Goal: Task Accomplishment & Management: Manage account settings

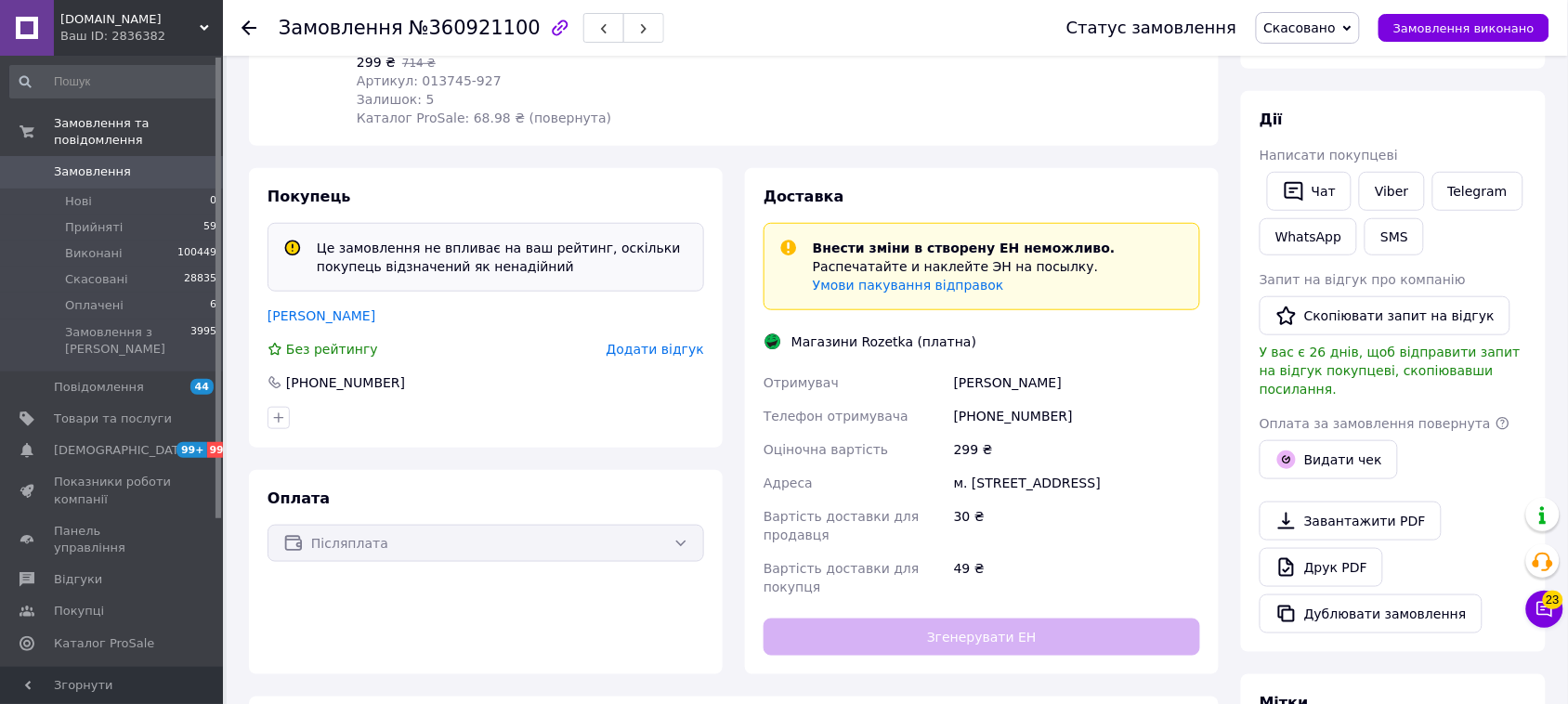
scroll to position [349, 0]
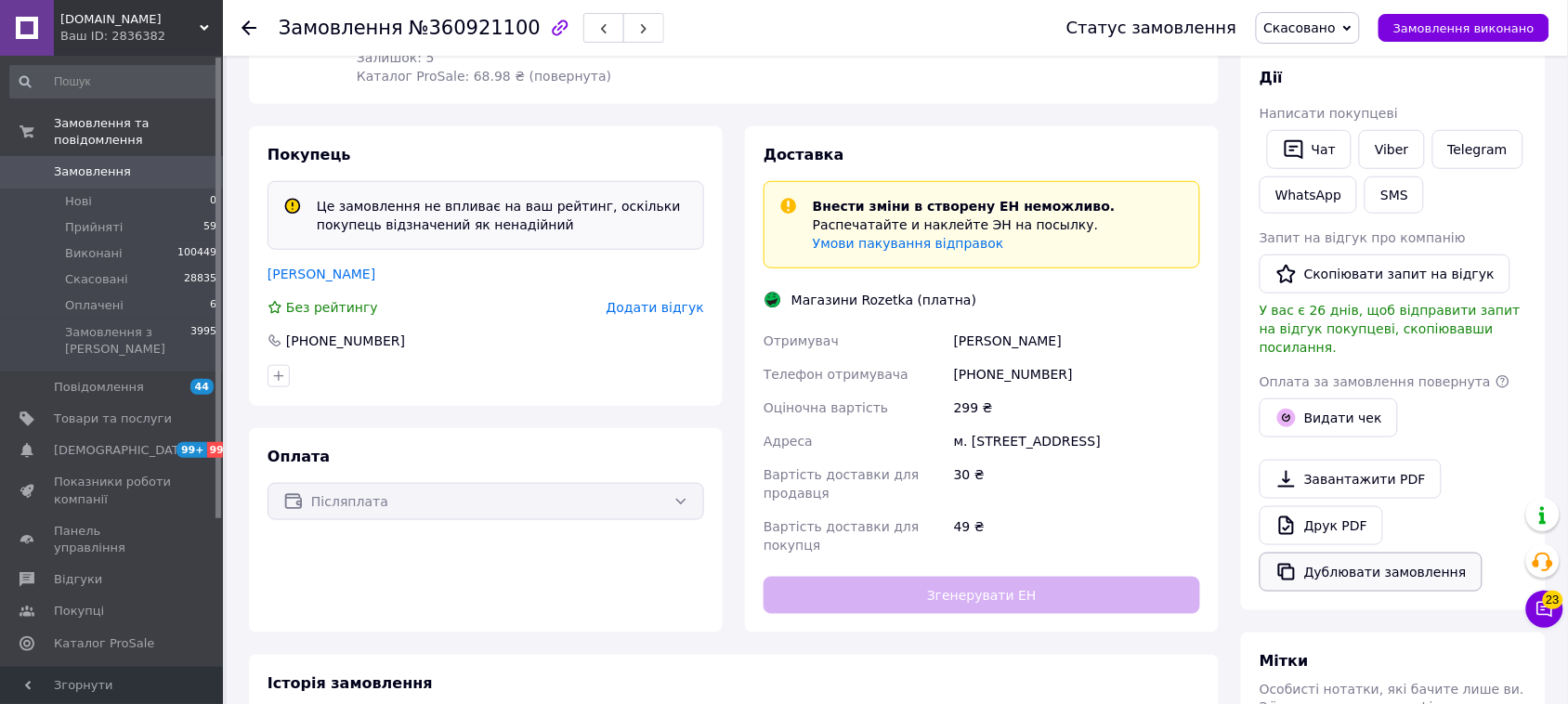
drag, startPoint x: 1366, startPoint y: 553, endPoint x: 1364, endPoint y: 543, distance: 10.2
click at [1364, 553] on button "Дублювати замовлення" at bounding box center [1372, 573] width 223 height 39
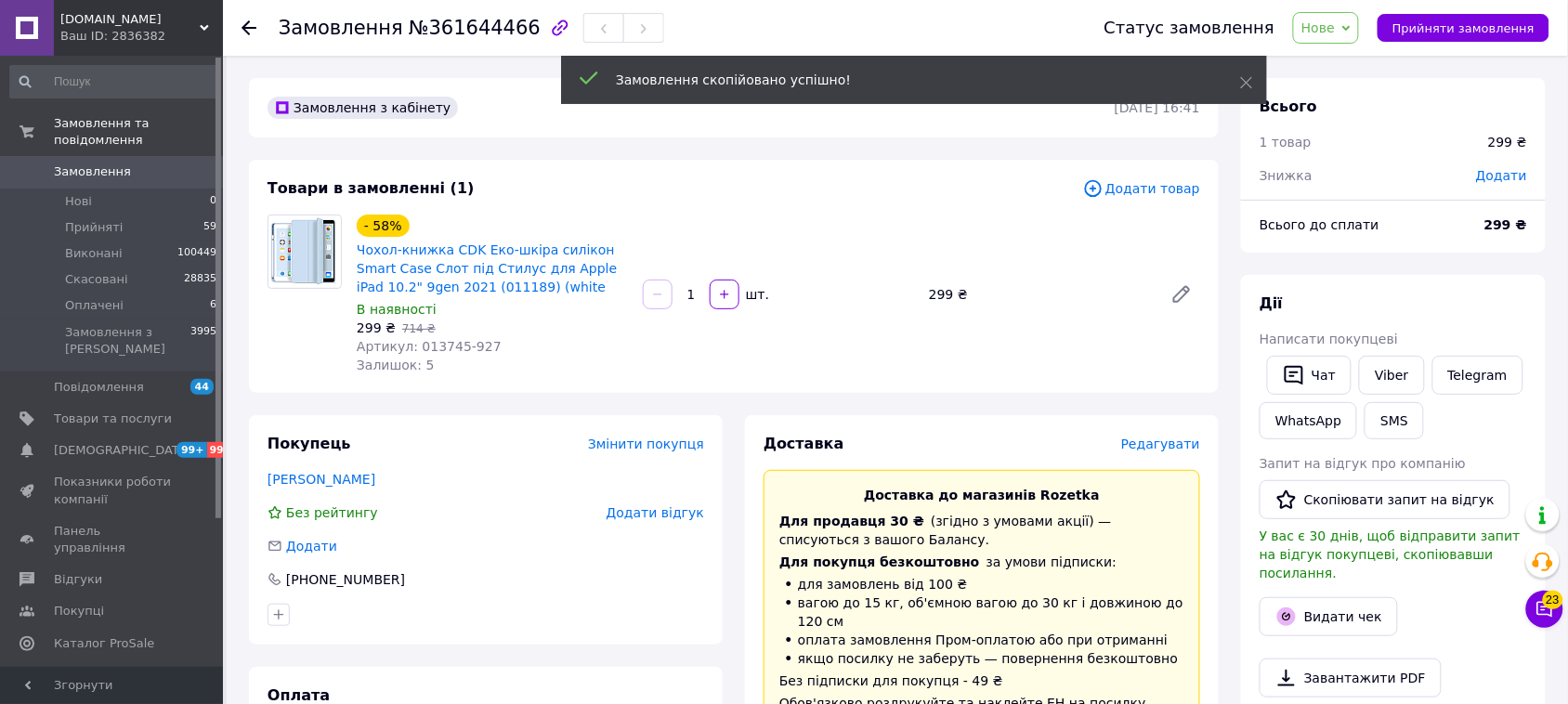
click at [1136, 196] on span "Додати товар" at bounding box center [1141, 189] width 118 height 21
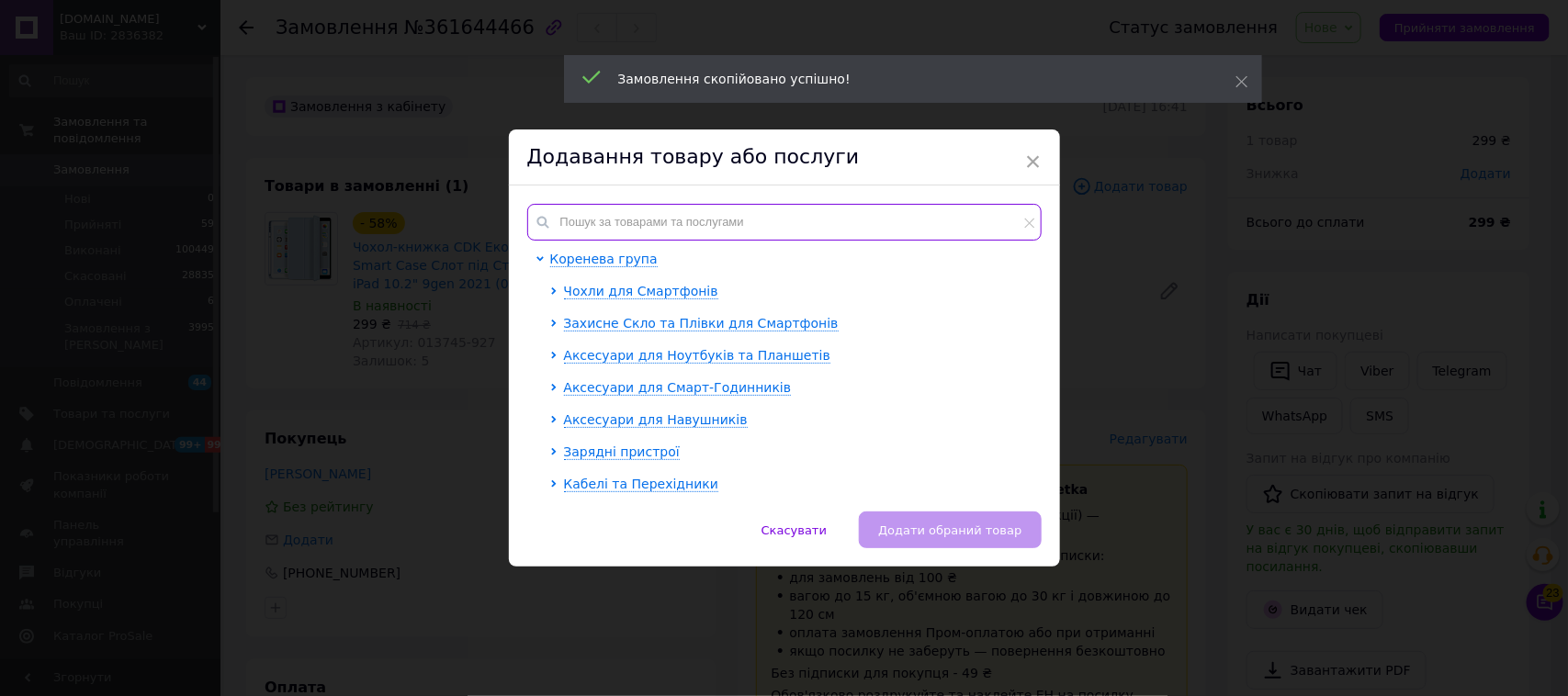
click at [599, 207] on input "text" at bounding box center [784, 223] width 515 height 37
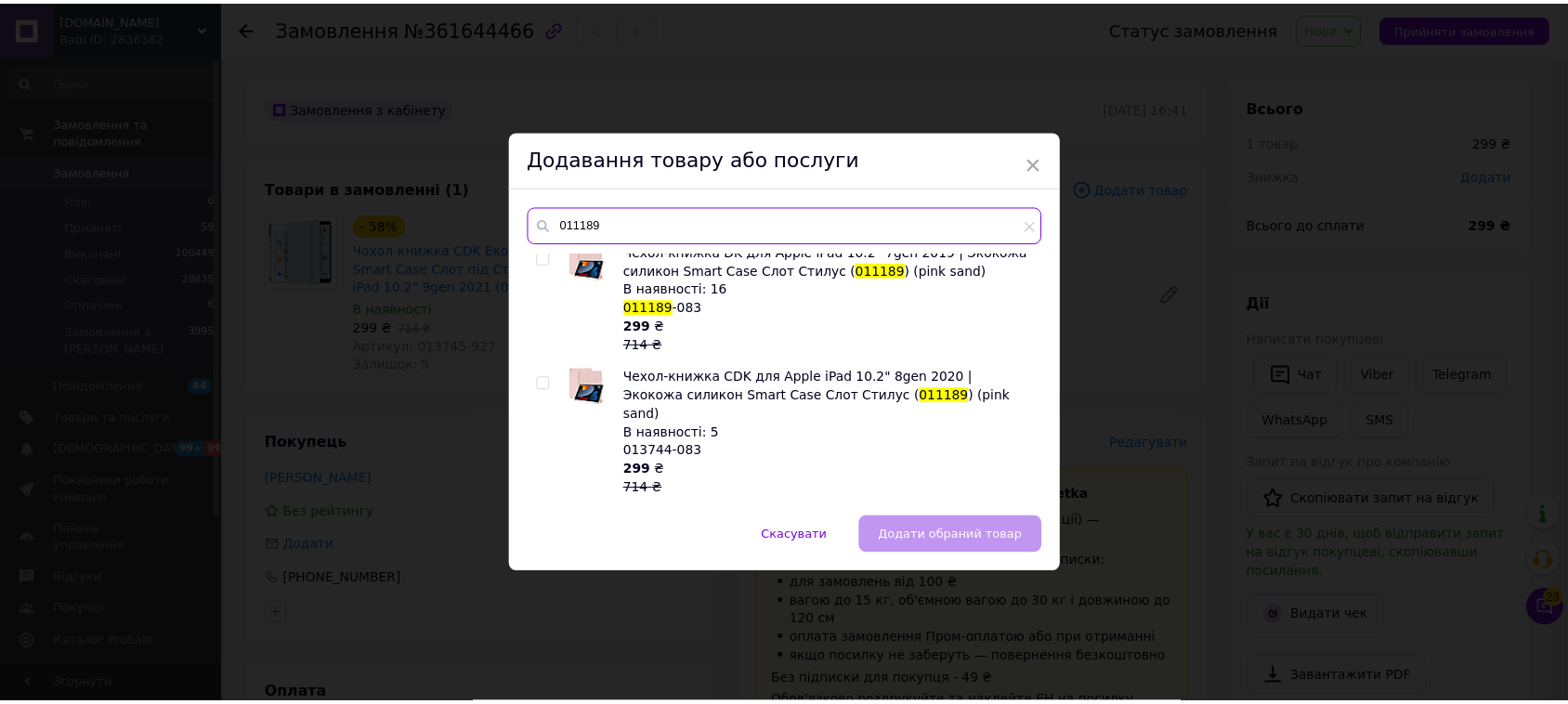
scroll to position [1505, 0]
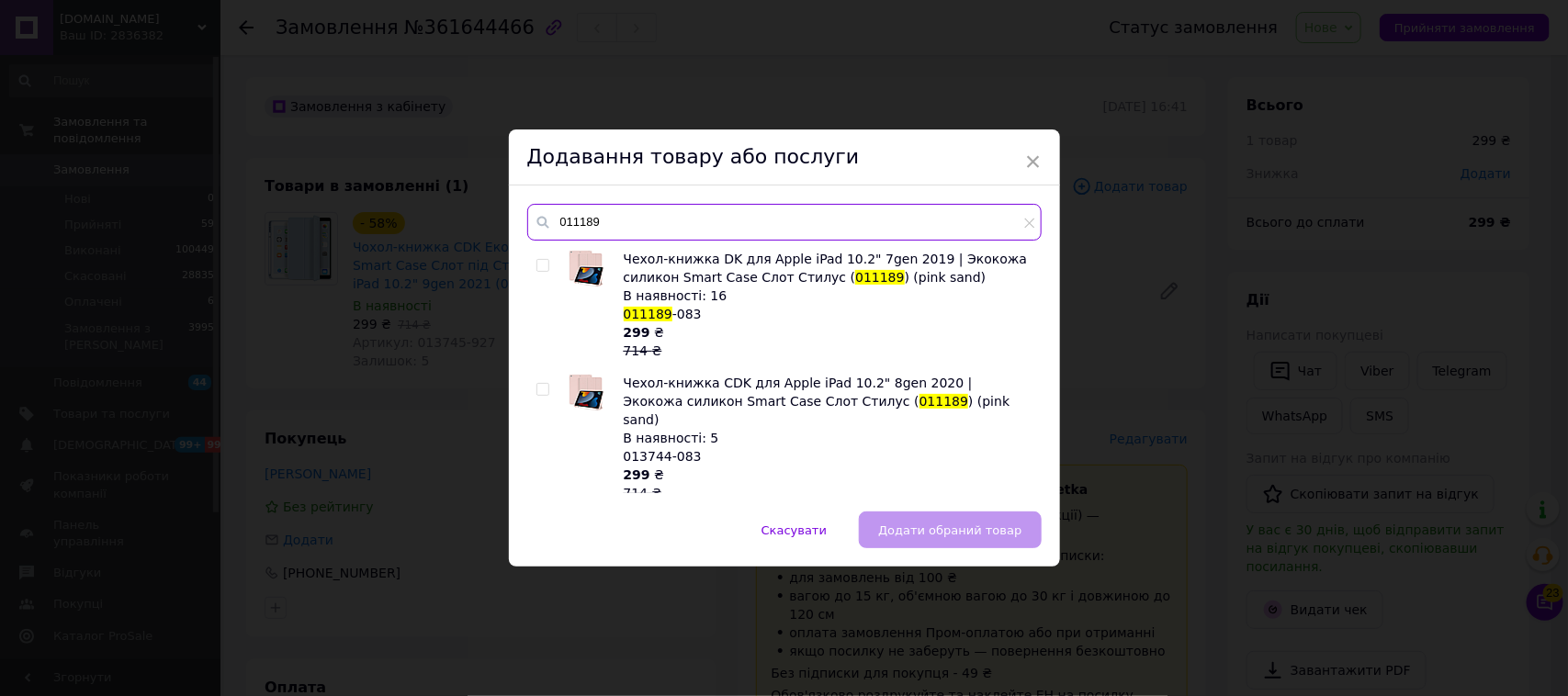
type input "011189"
click at [538, 268] on input "checkbox" at bounding box center [542, 266] width 12 height 12
checkbox input "true"
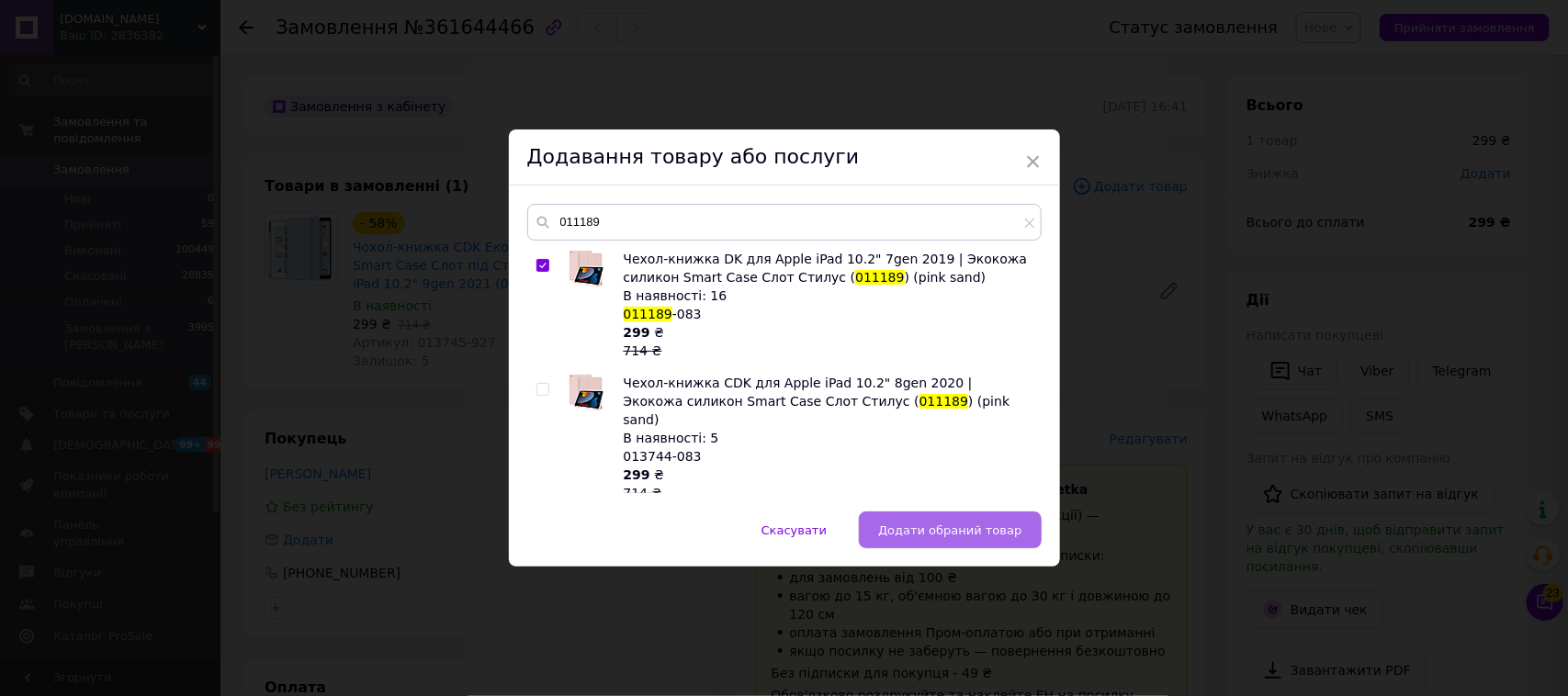
click at [980, 519] on button "Додати обраний товар" at bounding box center [950, 530] width 182 height 37
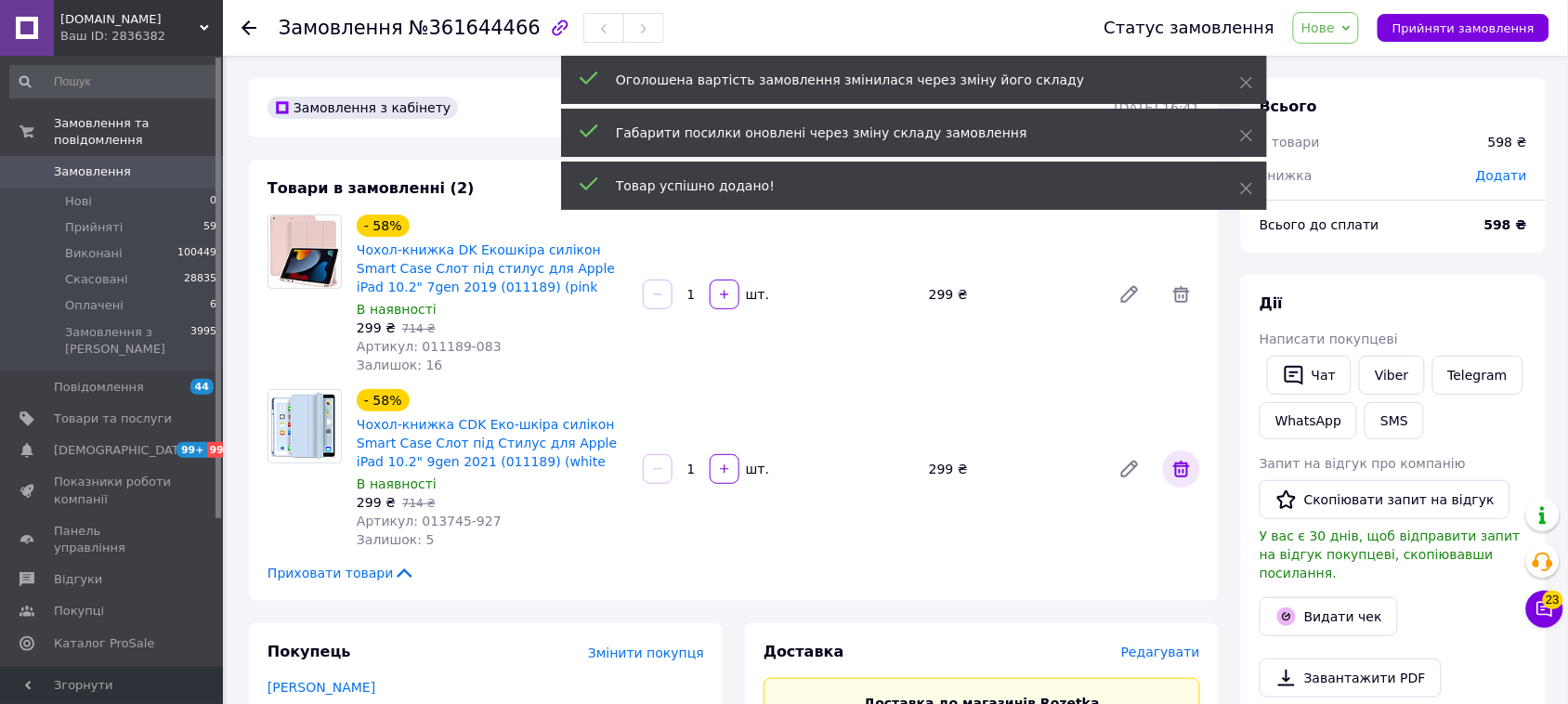
click at [1183, 466] on icon at bounding box center [1181, 469] width 17 height 17
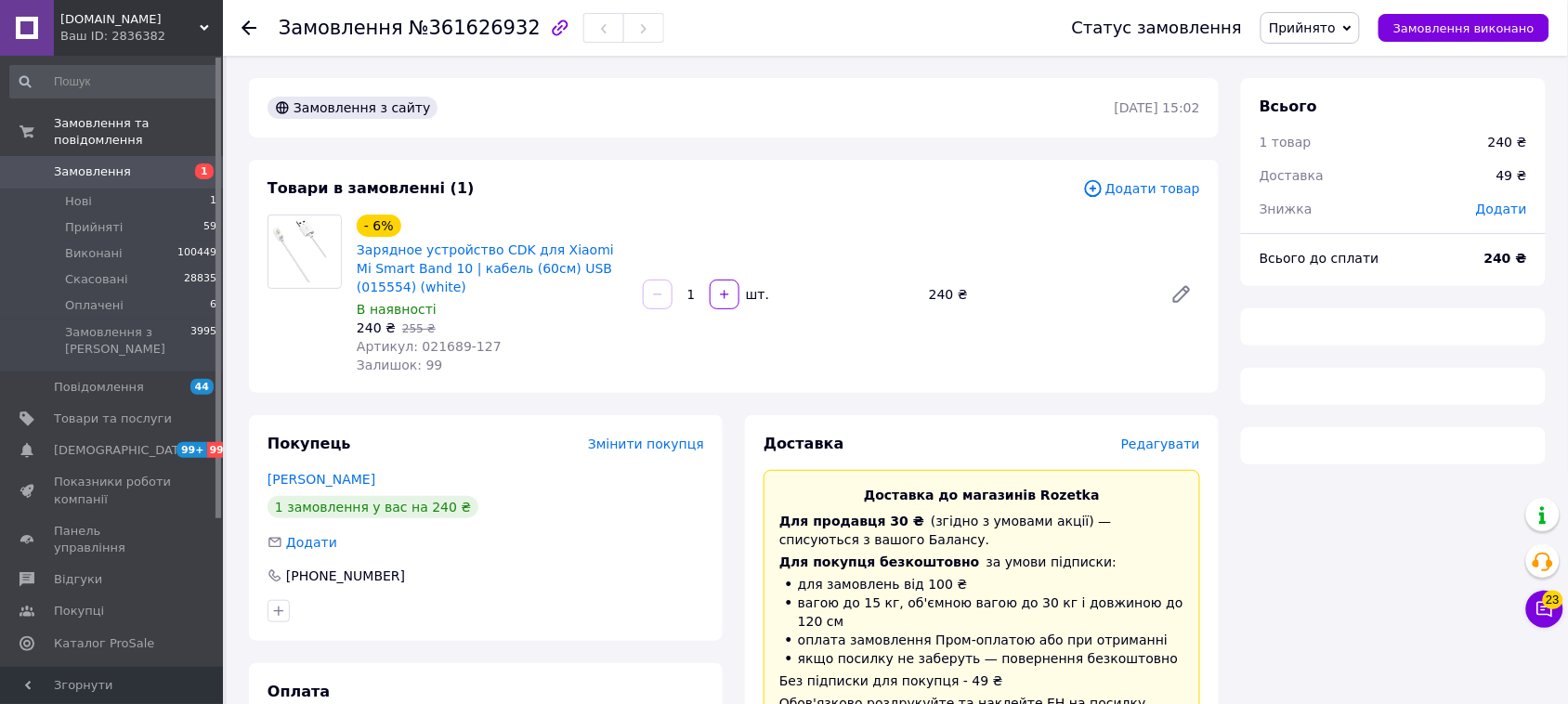
click at [1154, 433] on div "Доставка Редагувати" at bounding box center [981, 444] width 436 height 22
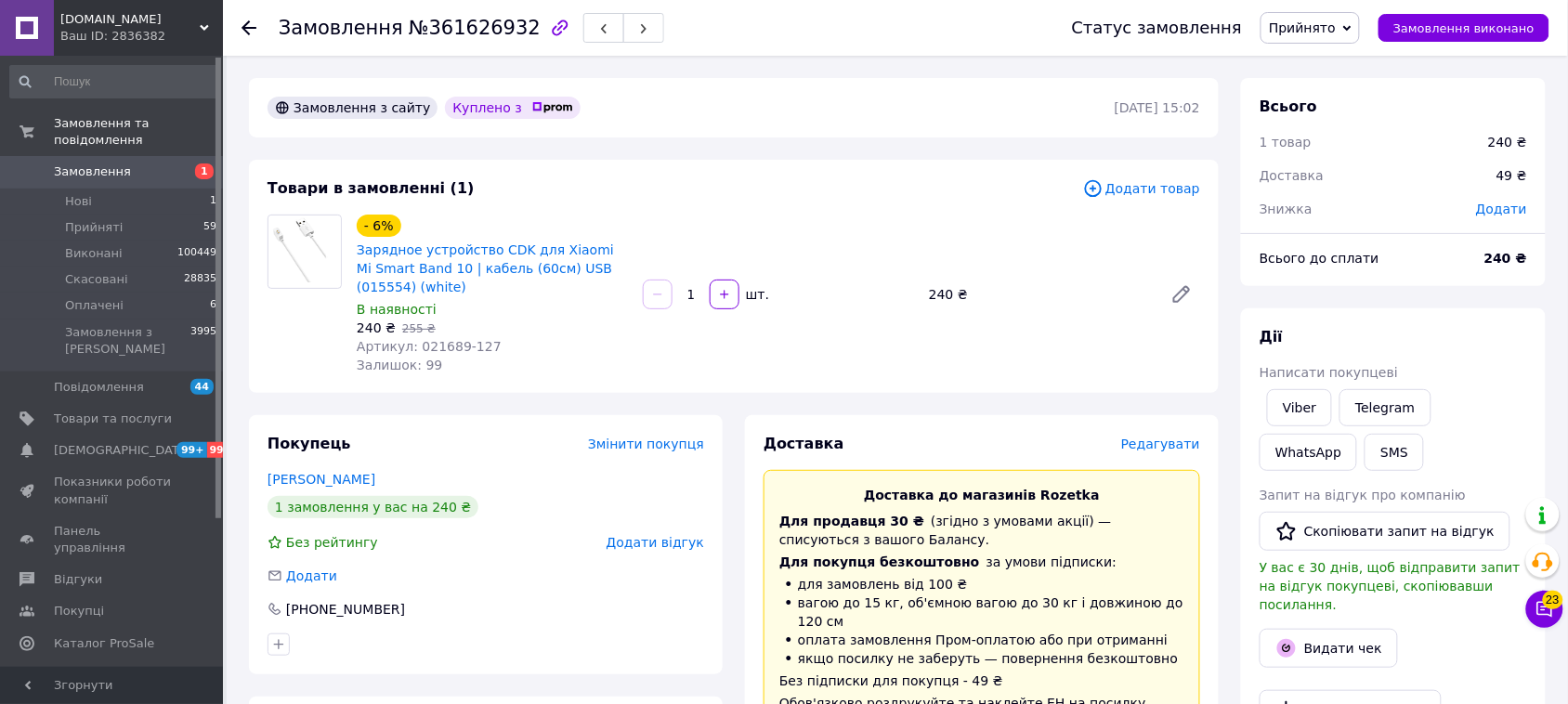
click at [1164, 438] on span "Редагувати" at bounding box center [1160, 443] width 79 height 15
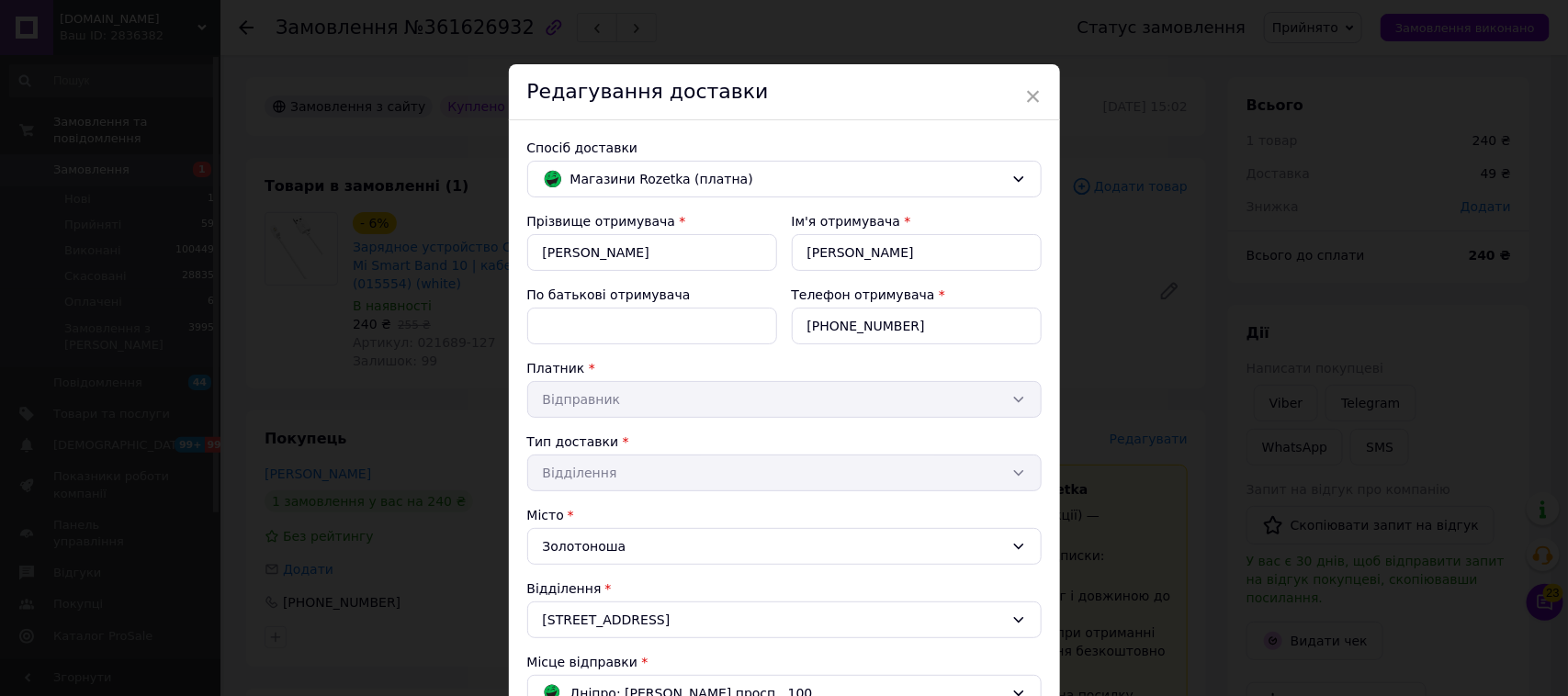
scroll to position [447, 0]
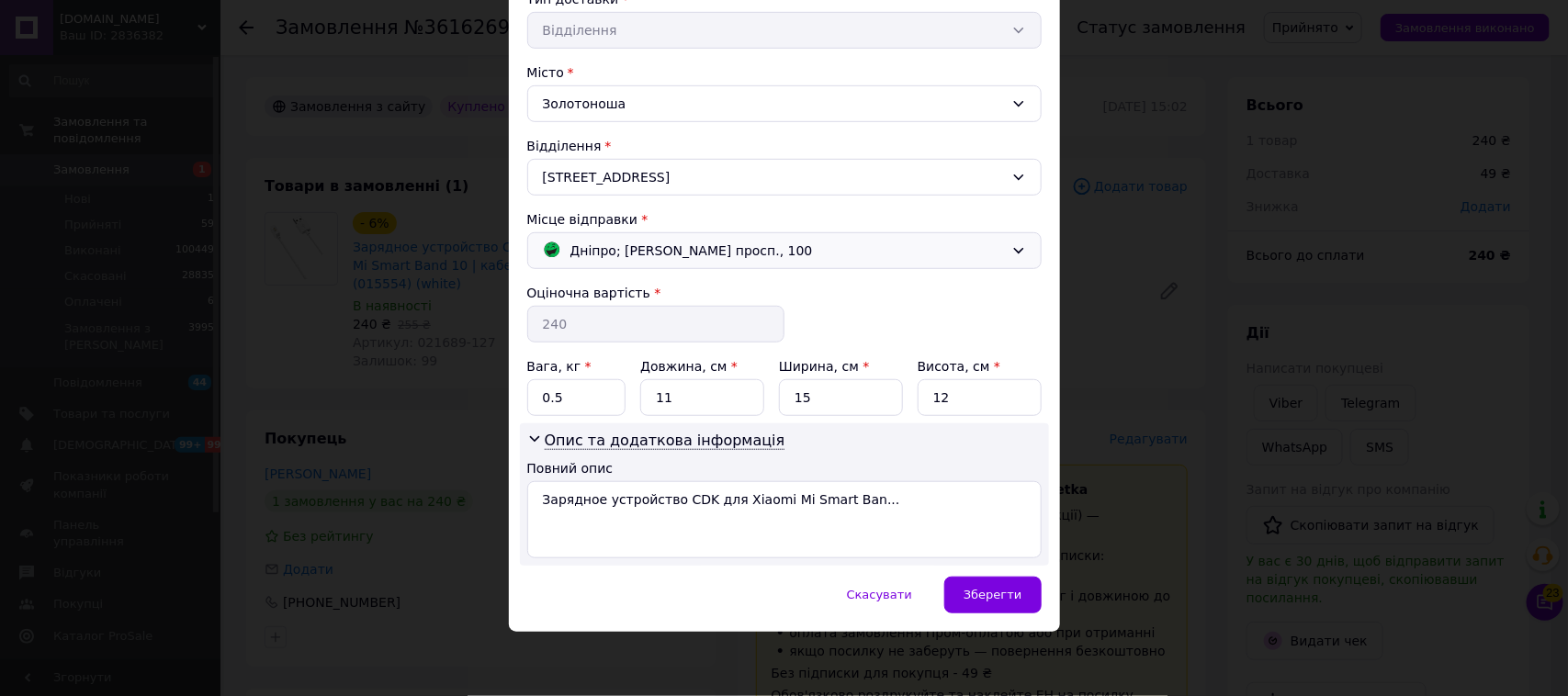
click at [808, 241] on span "Дніпро; [PERSON_NAME] просп., 100" at bounding box center [691, 250] width 242 height 20
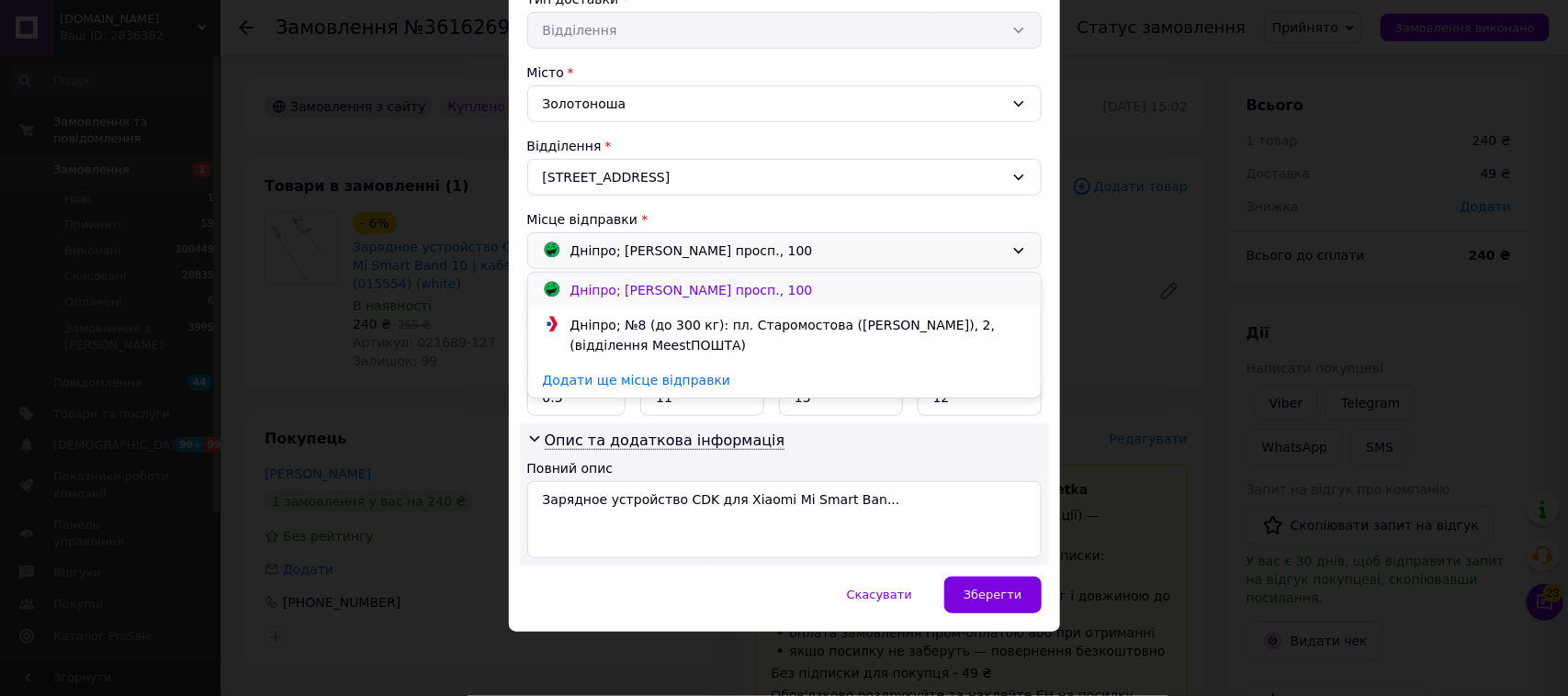
click at [785, 290] on span "Дніпро; [PERSON_NAME] просп., 100" at bounding box center [691, 290] width 242 height 15
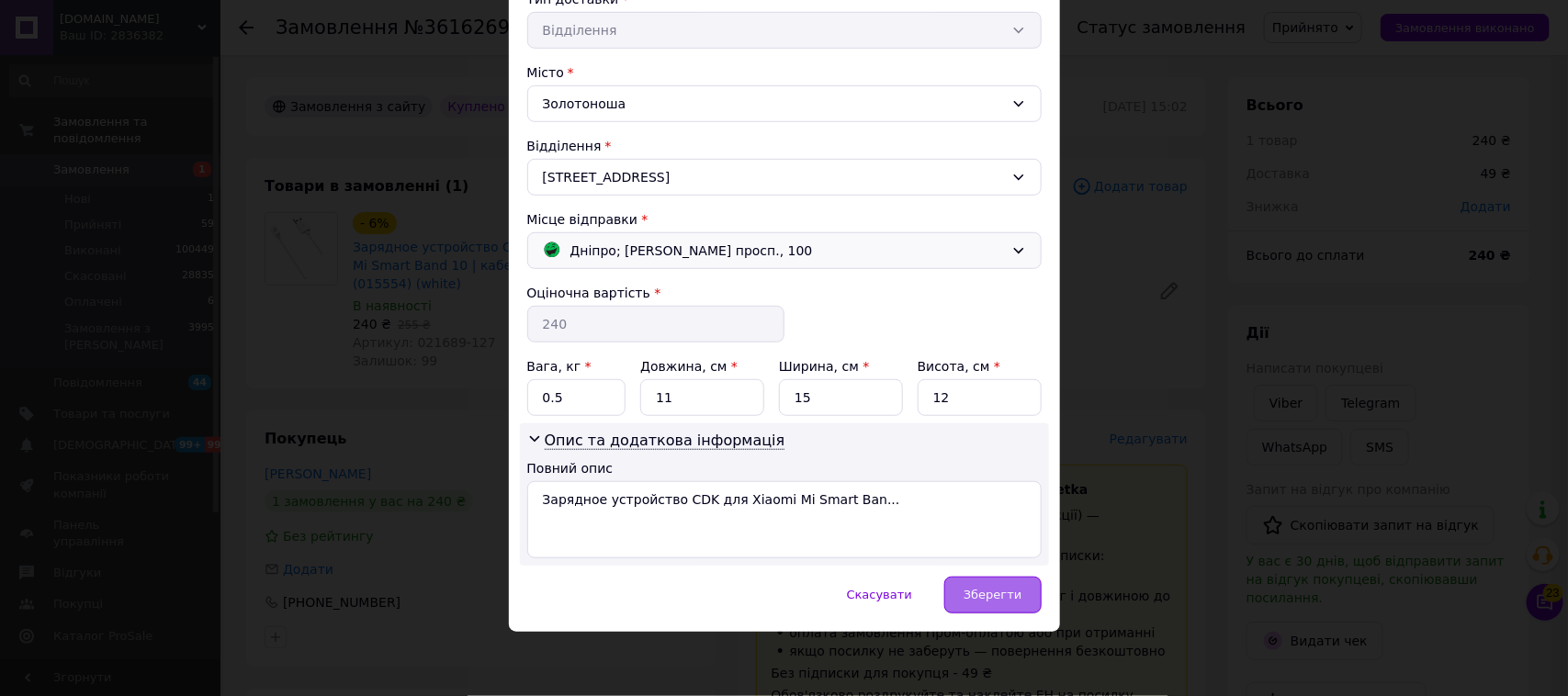
drag, startPoint x: 975, startPoint y: 588, endPoint x: 984, endPoint y: 591, distance: 9.5
click at [979, 591] on span "Зберегти" at bounding box center [992, 594] width 58 height 14
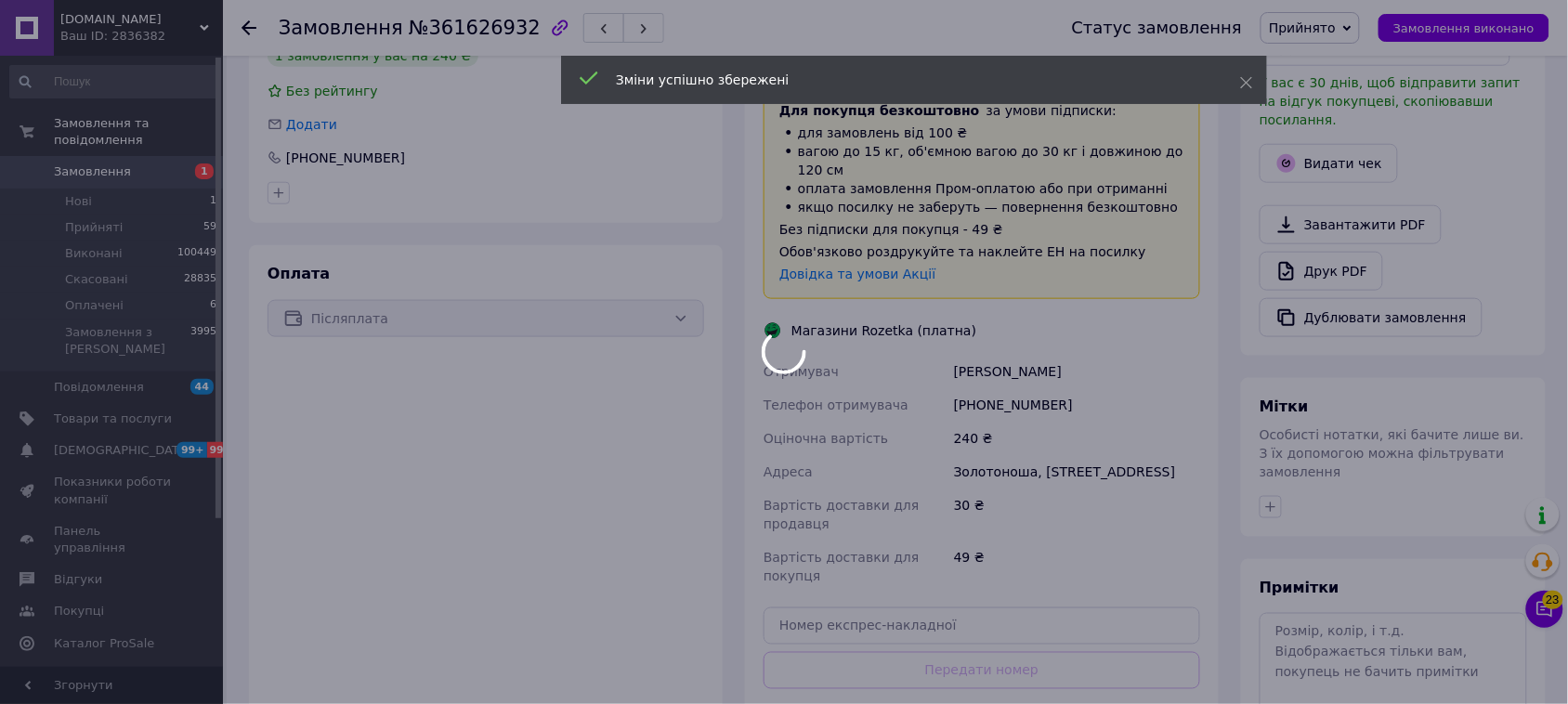
scroll to position [581, 0]
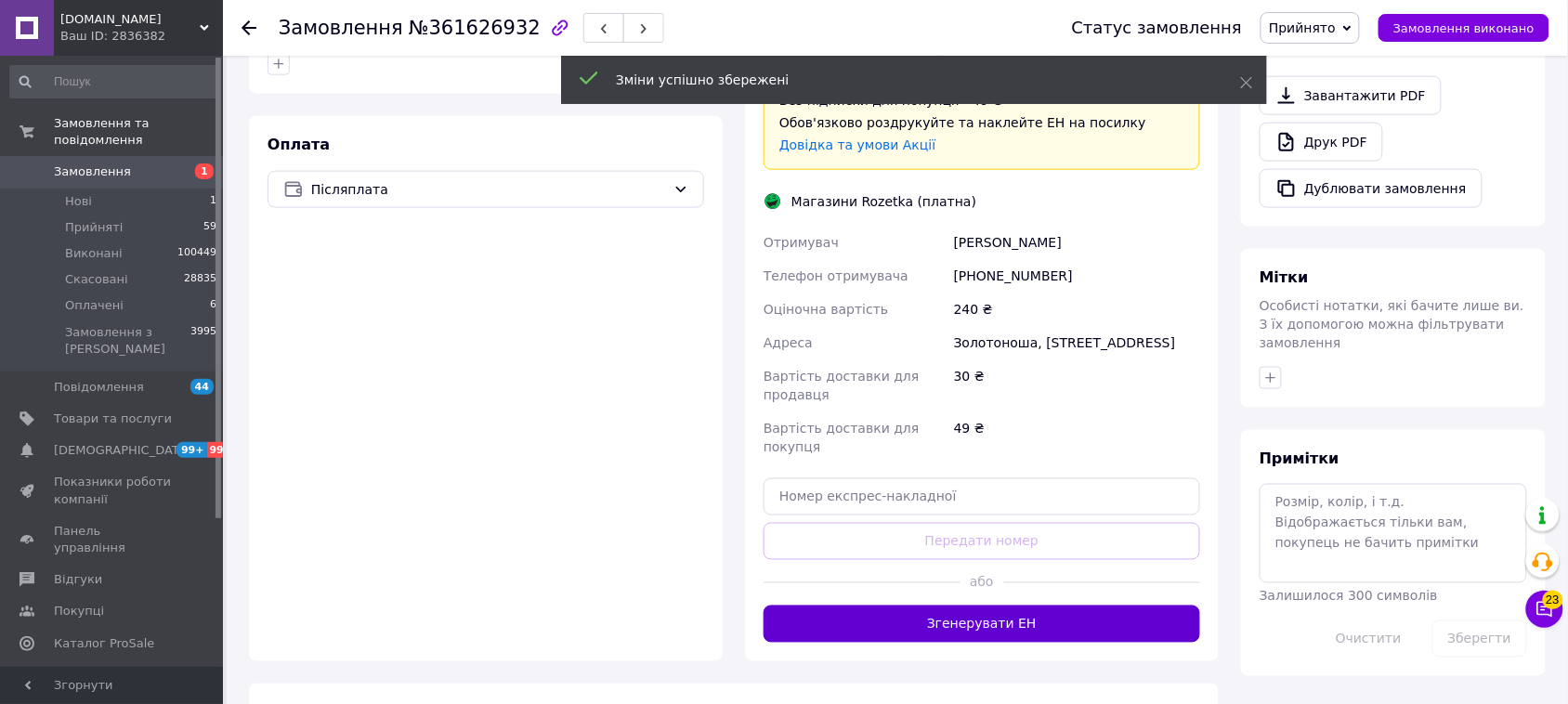
click at [1031, 605] on button "Згенерувати ЕН" at bounding box center [981, 624] width 436 height 38
click at [1029, 605] on button "Згенерувати ЕН" at bounding box center [981, 624] width 436 height 38
click at [1029, 605] on button "Генерація ЕН ..." at bounding box center [981, 624] width 436 height 38
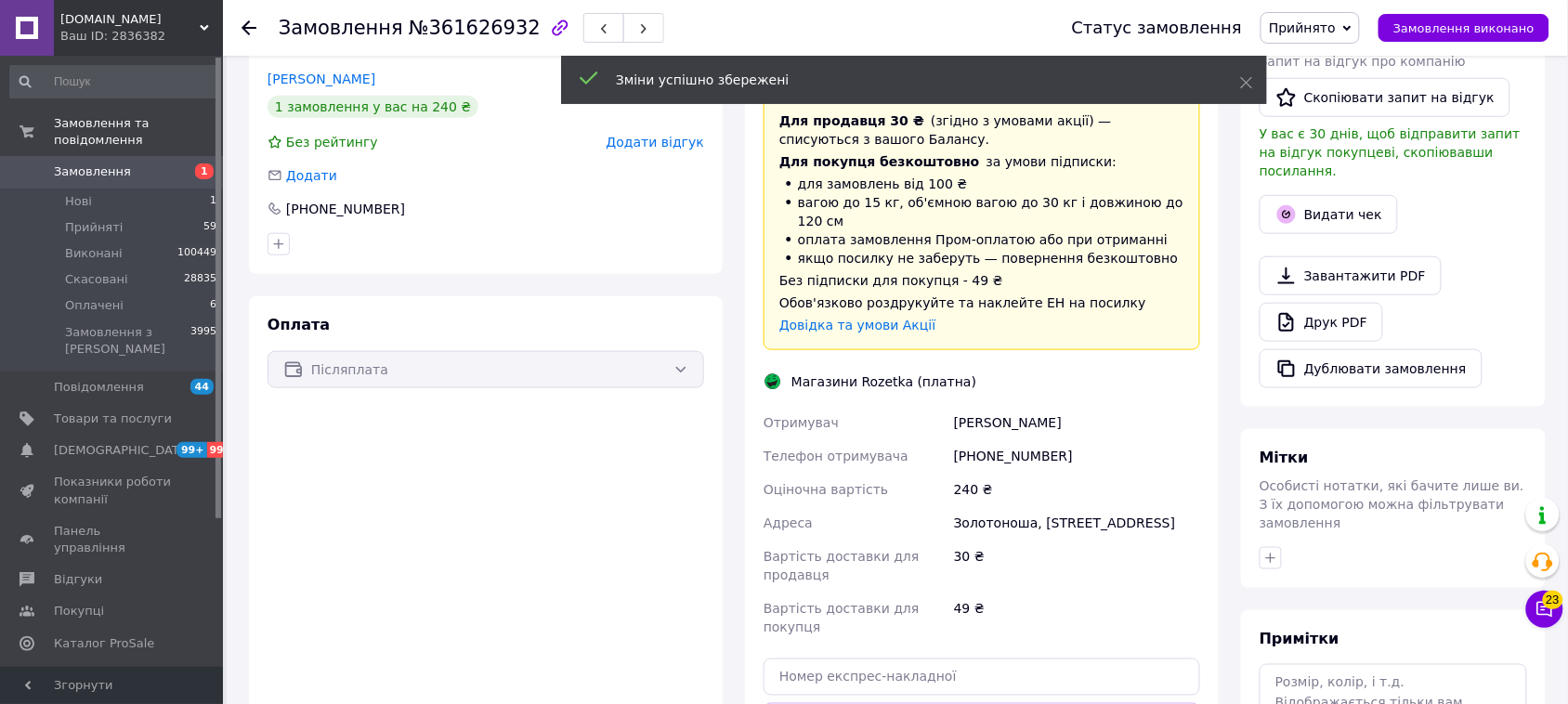
scroll to position [232, 0]
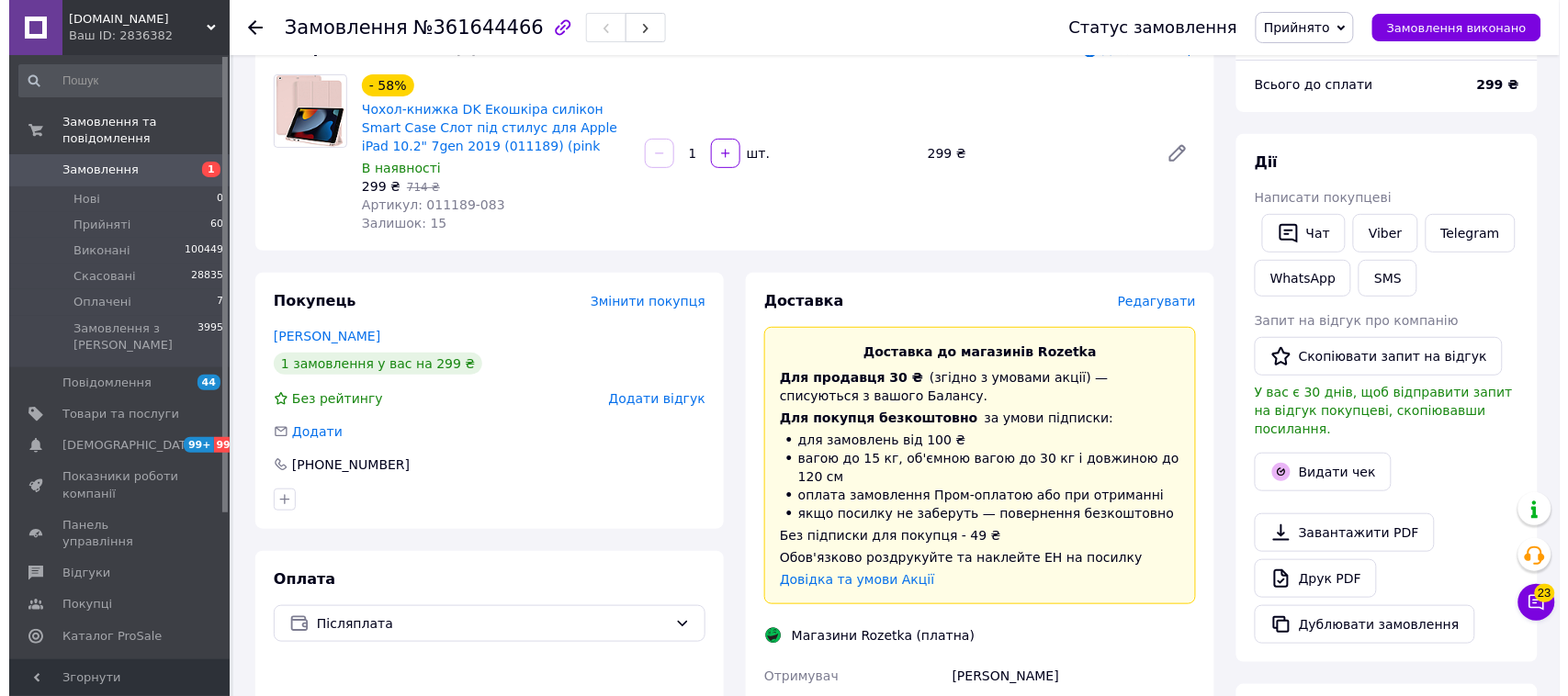
scroll to position [148, 0]
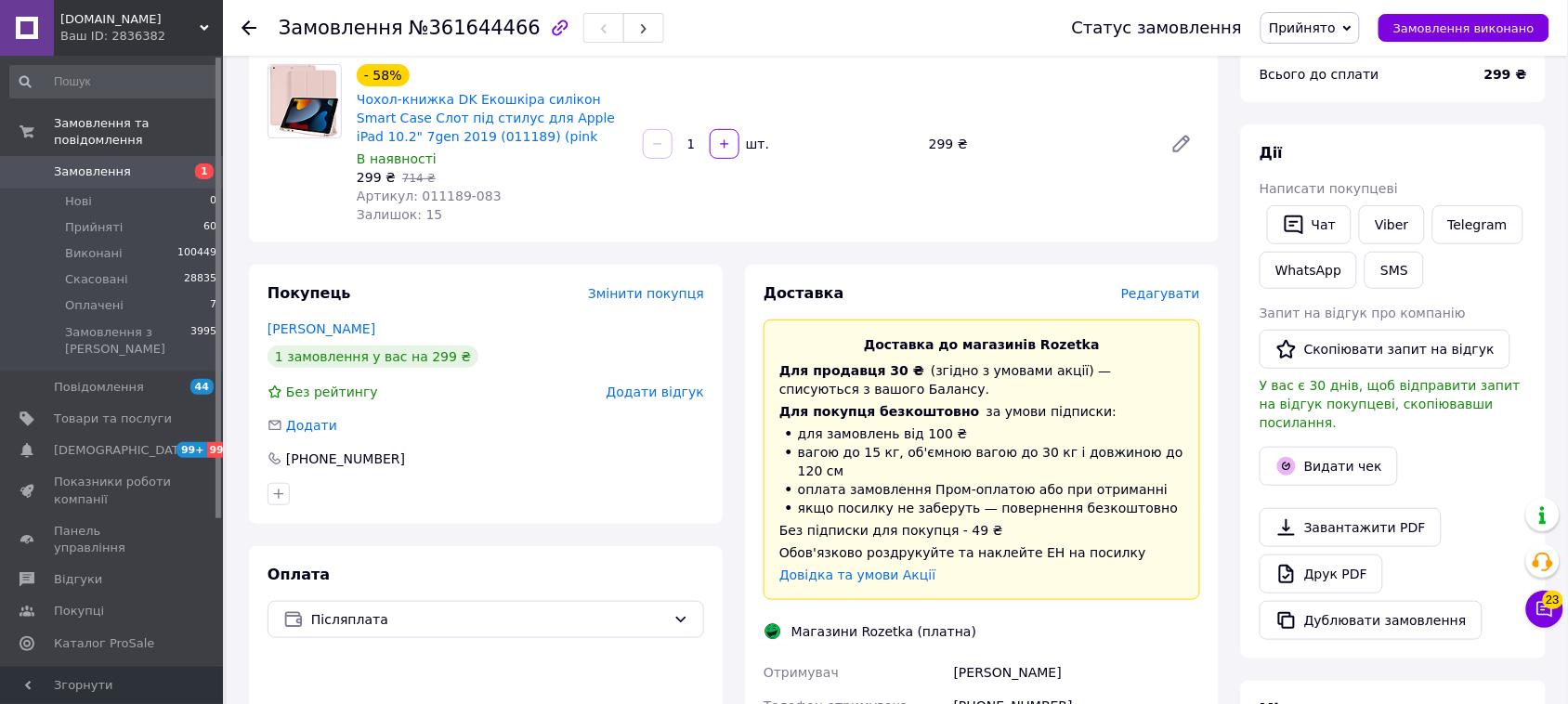
click at [1138, 292] on span "Редагувати" at bounding box center [1160, 293] width 79 height 15
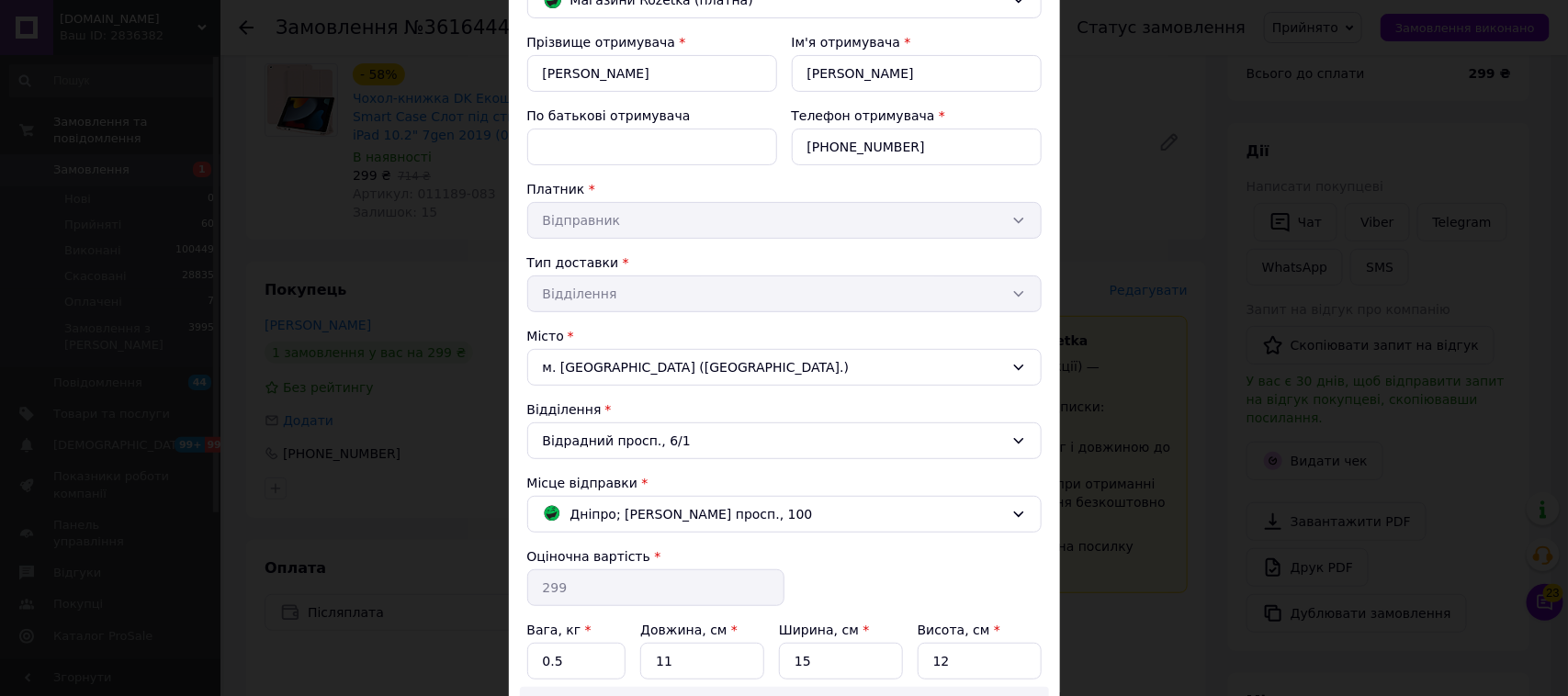
scroll to position [345, 0]
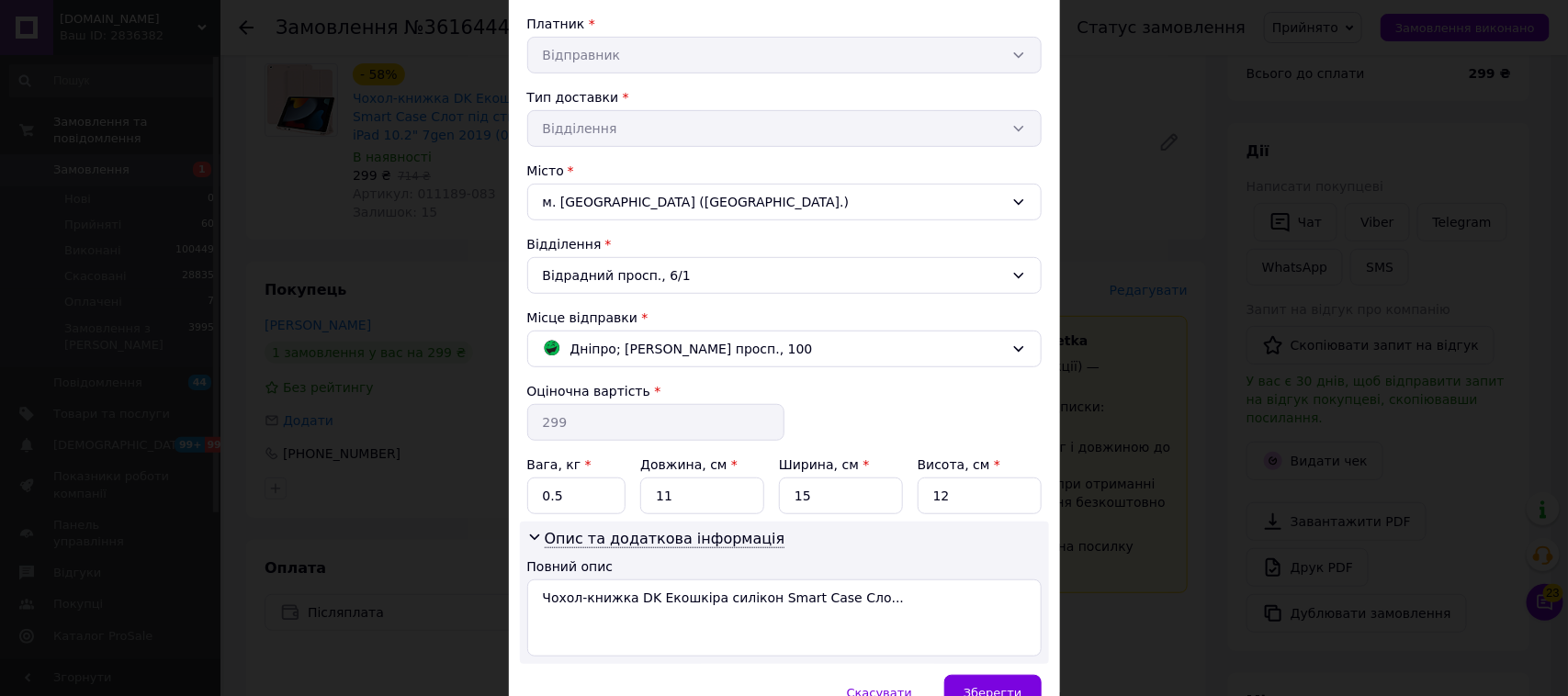
click at [902, 332] on div "Місце відправки * Дніпро; Дмитра Яворницького просп., 100" at bounding box center [784, 338] width 515 height 59
click at [892, 364] on div "Дніпро; [PERSON_NAME] просп., 100" at bounding box center [784, 349] width 515 height 37
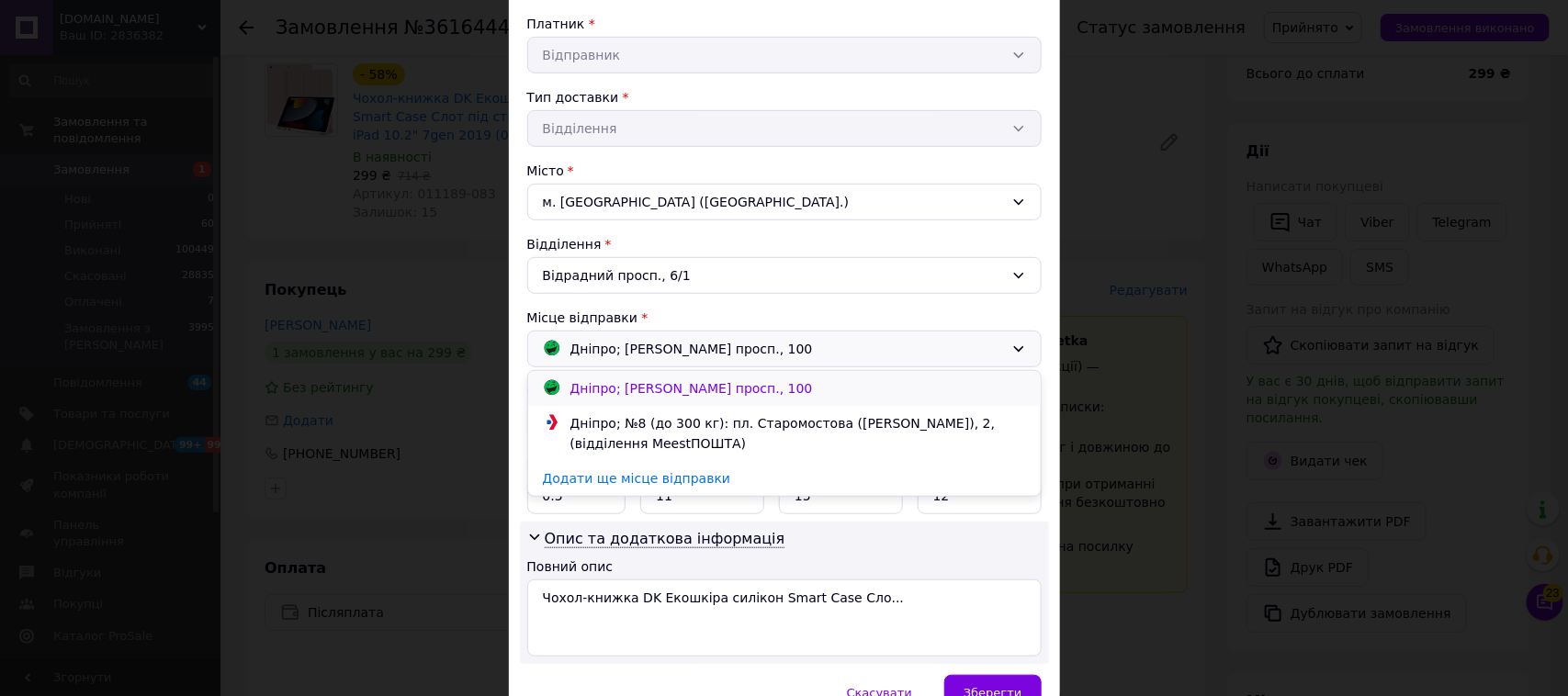
click at [875, 392] on div "Дніпро; [PERSON_NAME] просп., 100" at bounding box center [784, 389] width 492 height 20
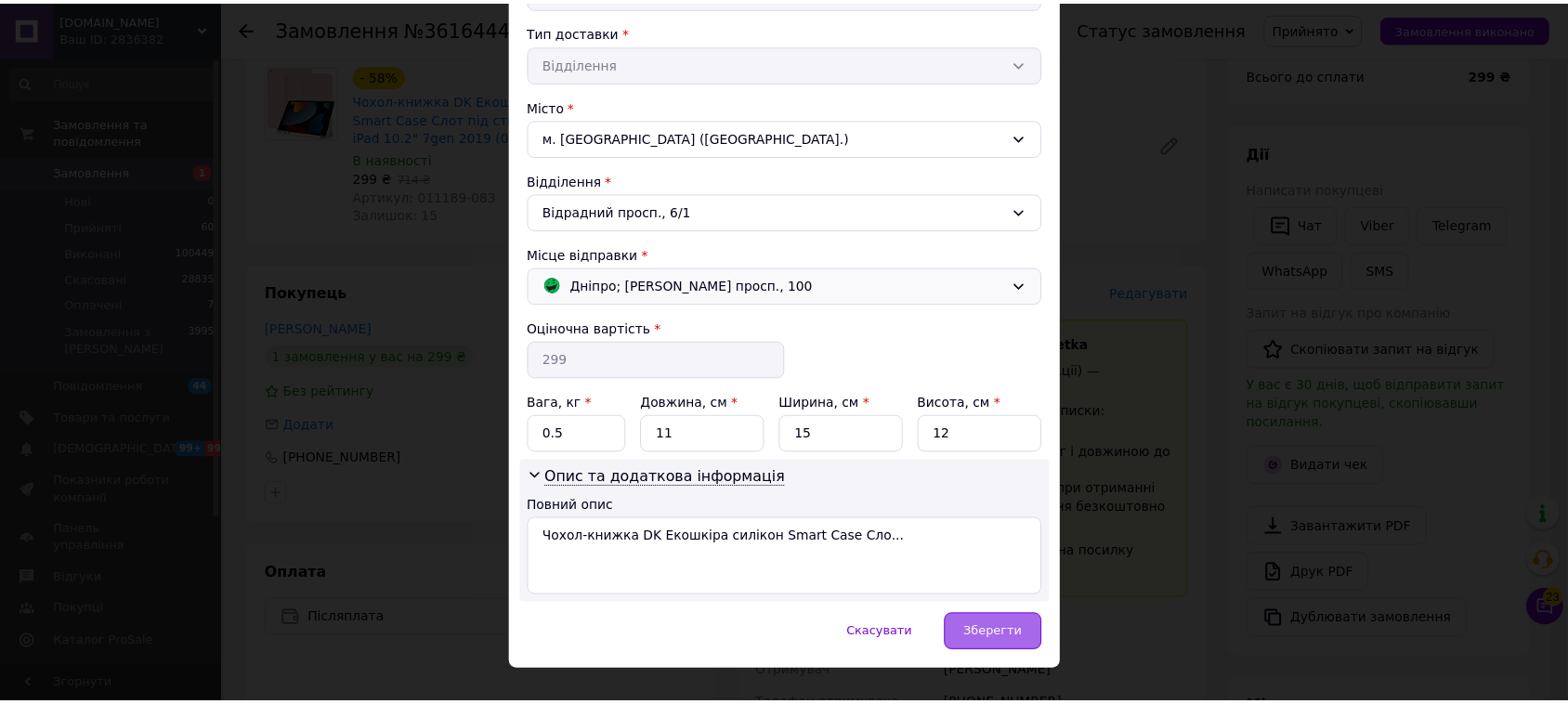
scroll to position [452, 0]
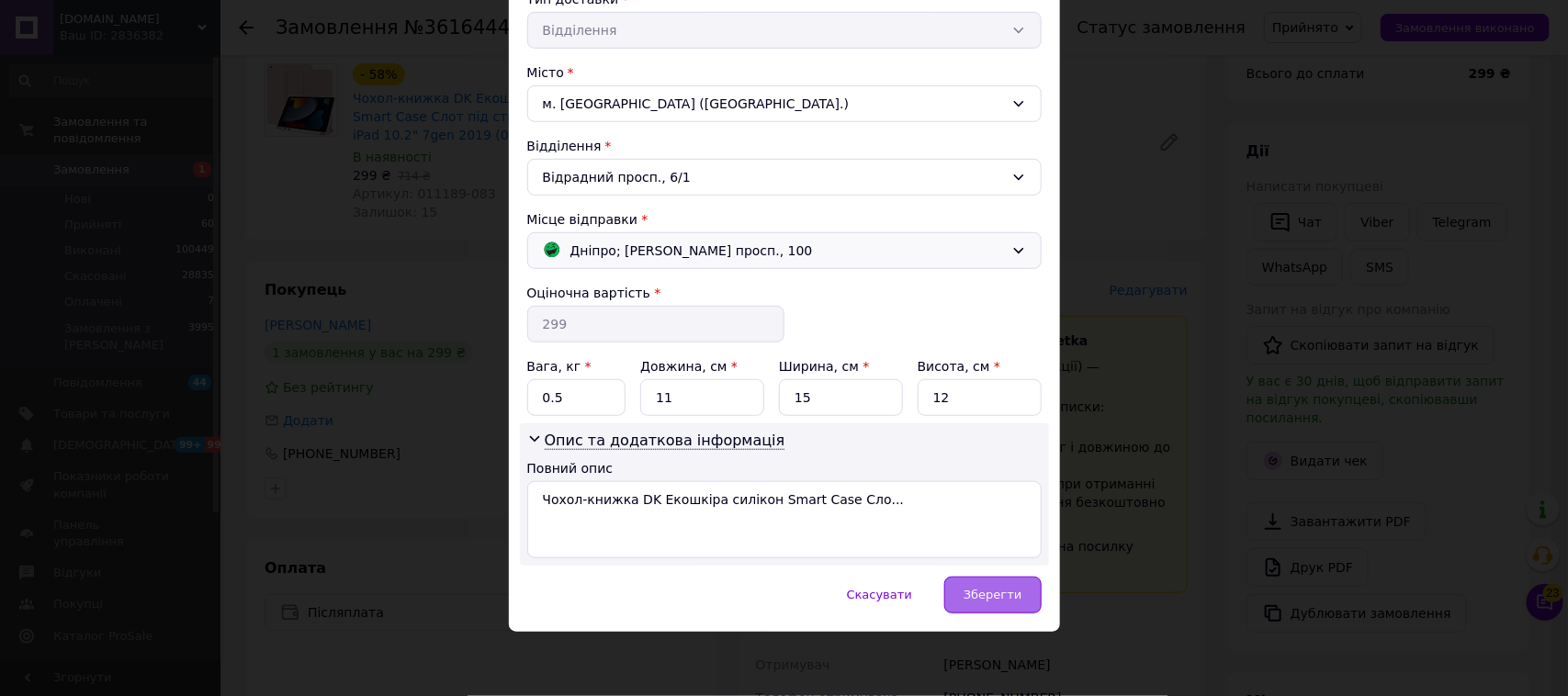
click at [974, 590] on span "Зберегти" at bounding box center [992, 594] width 58 height 14
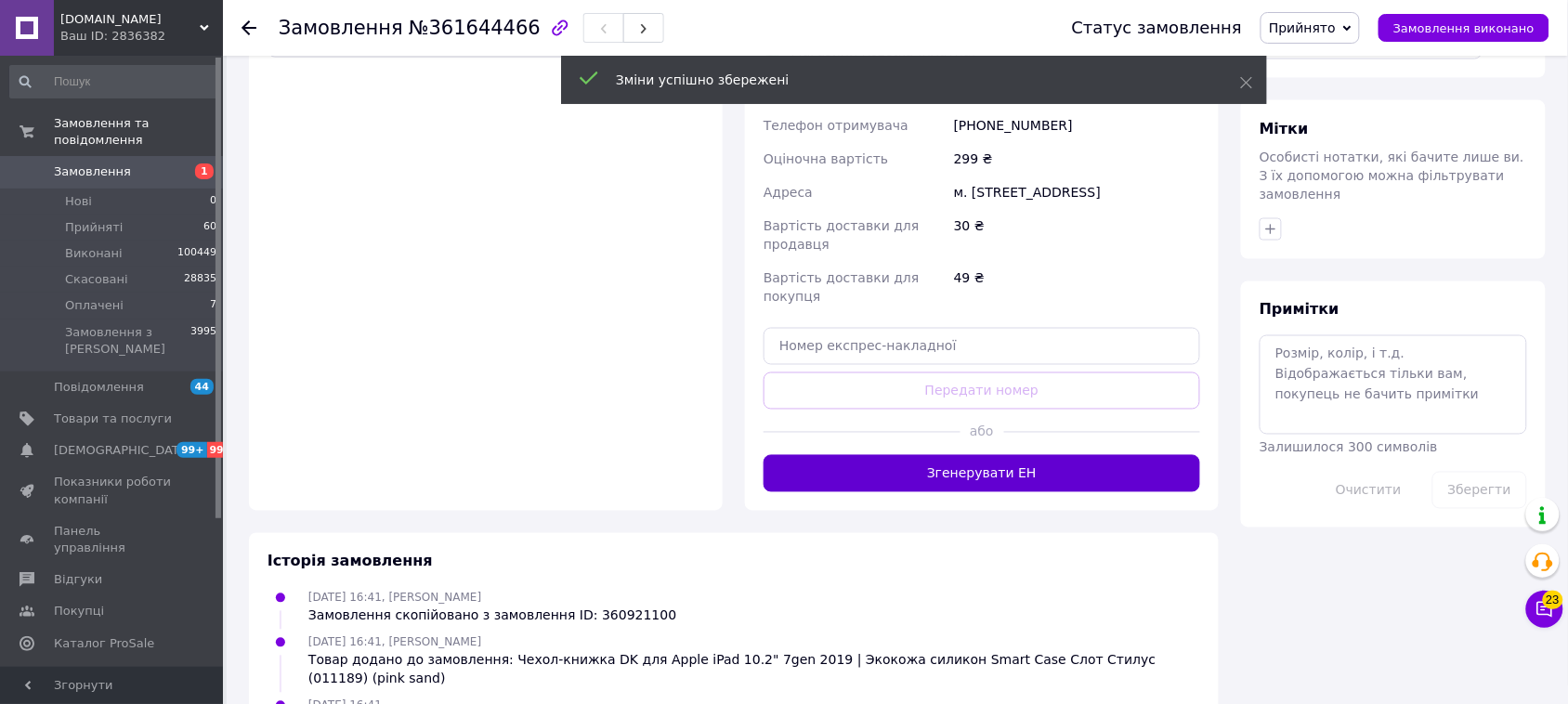
click at [1089, 457] on button "Згенерувати ЕН" at bounding box center [981, 474] width 436 height 38
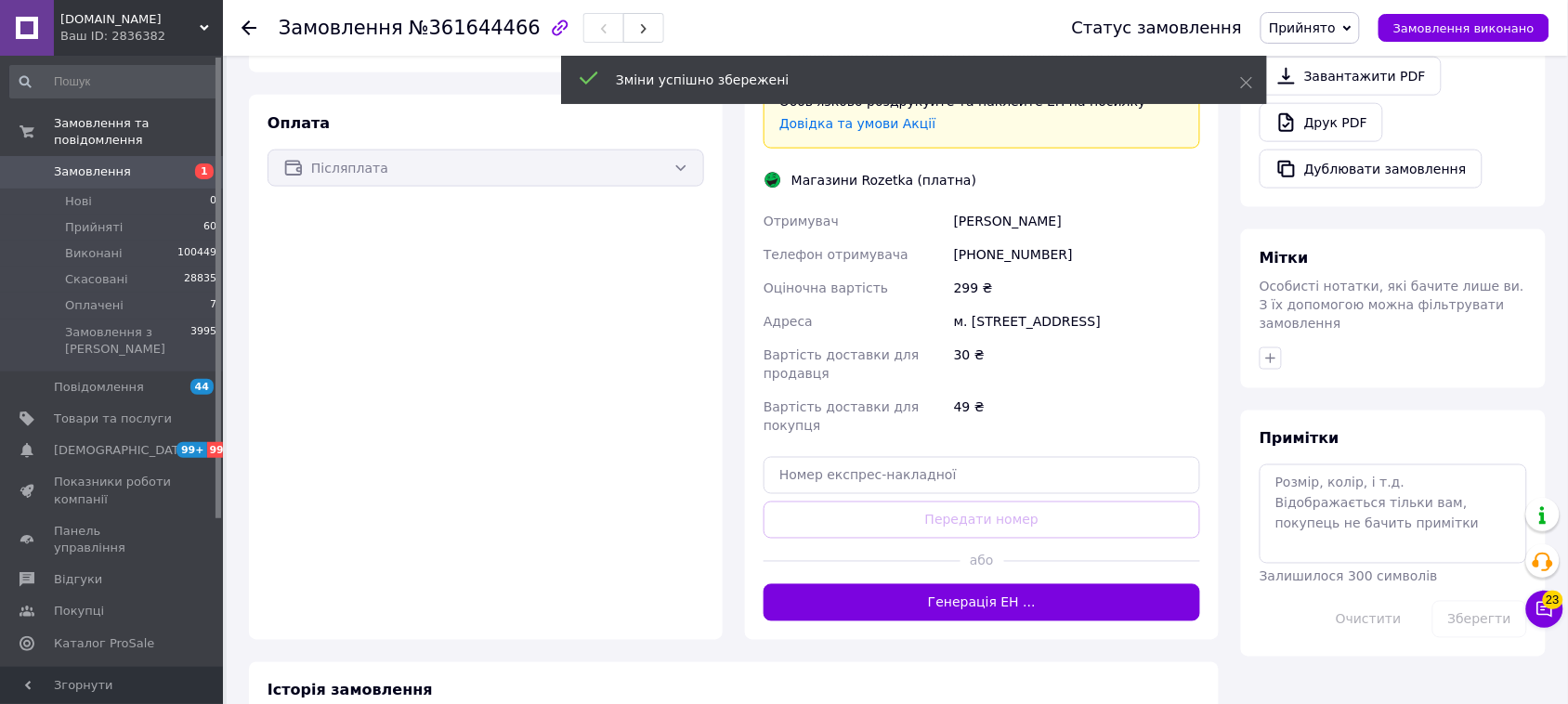
scroll to position [267, 0]
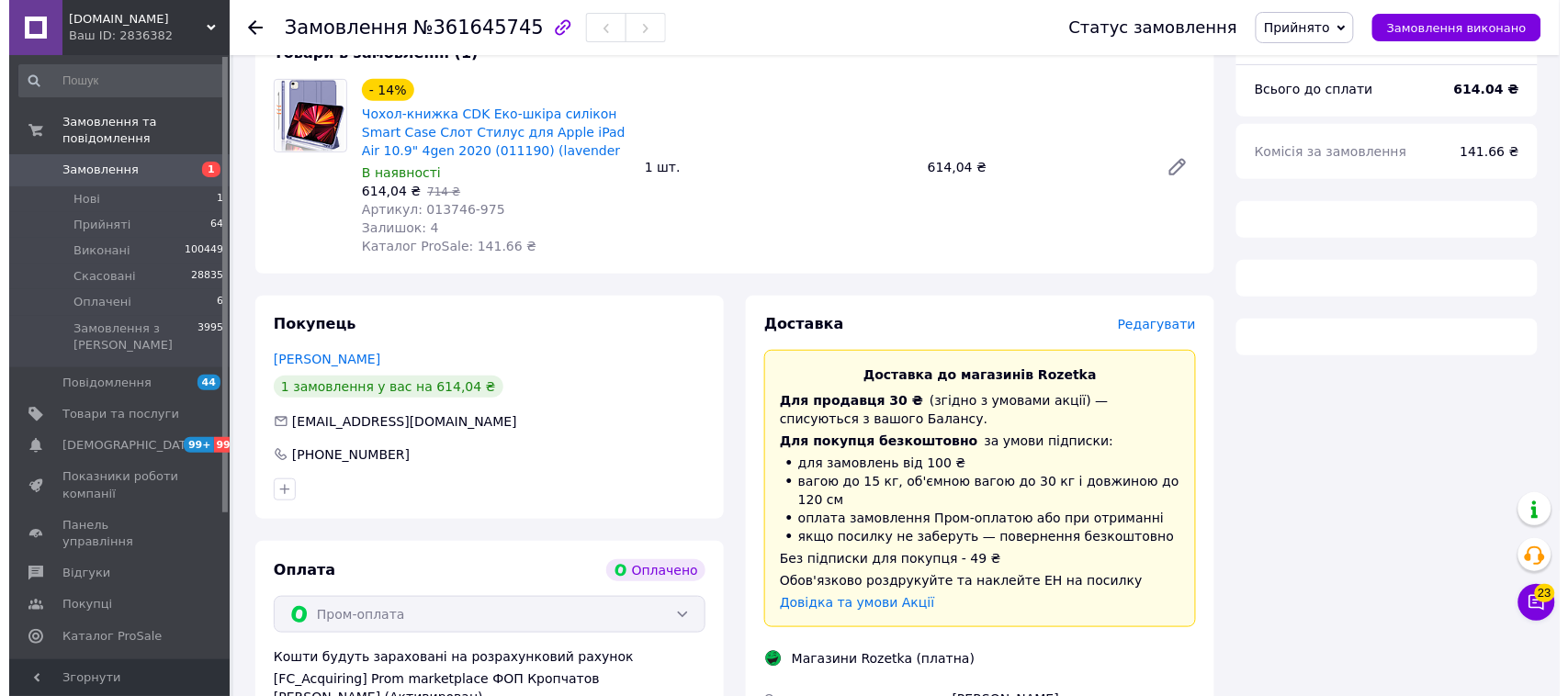
scroll to position [229, 0]
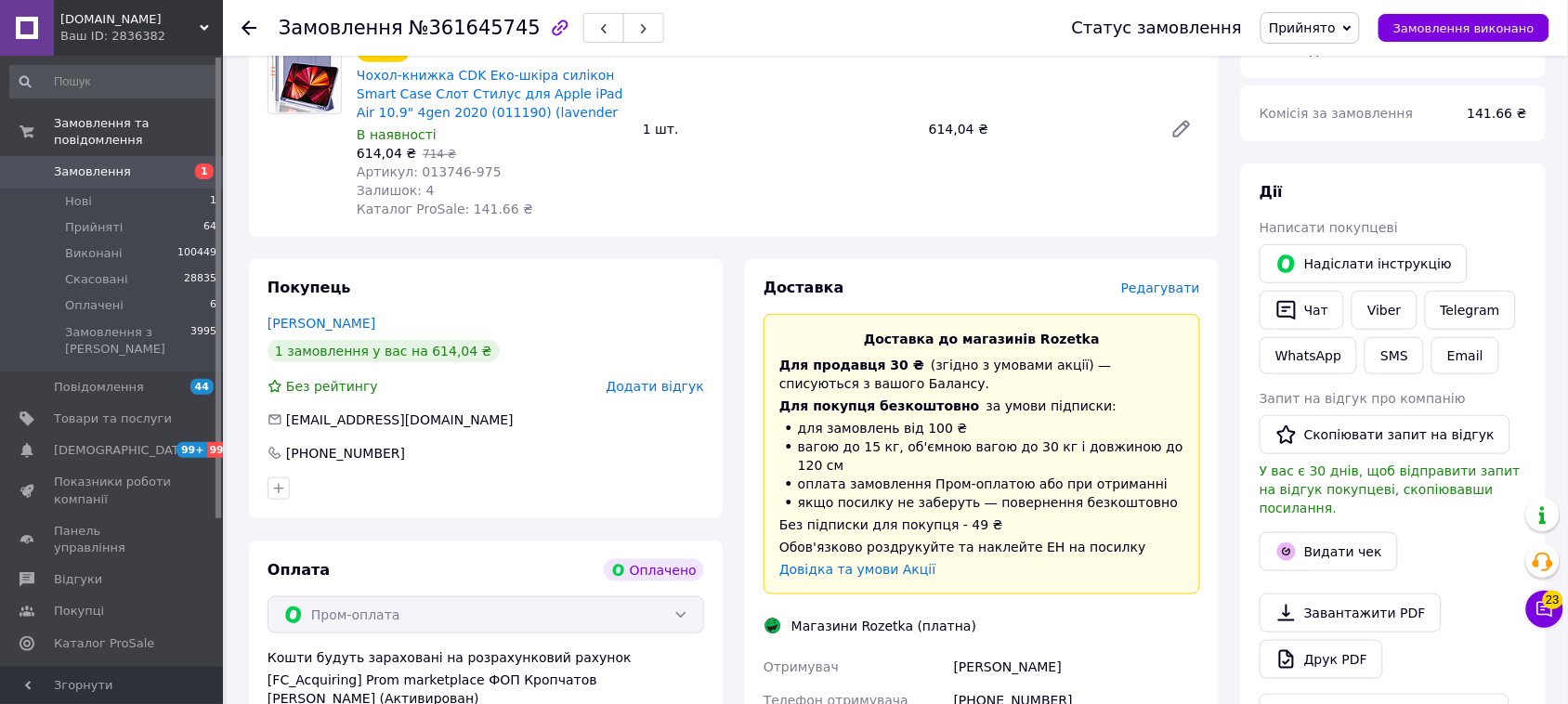
click at [1153, 288] on span "Редагувати" at bounding box center [1160, 287] width 79 height 15
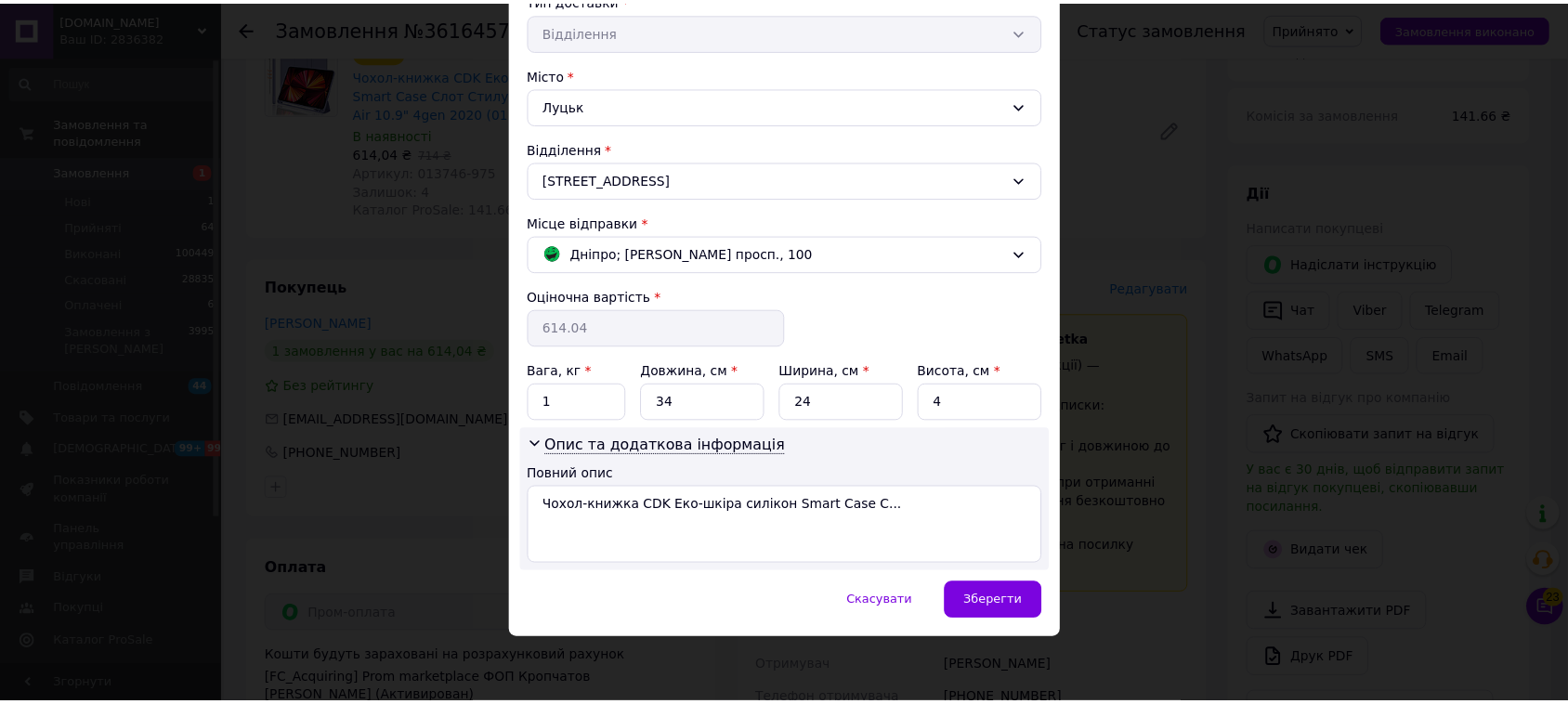
scroll to position [452, 0]
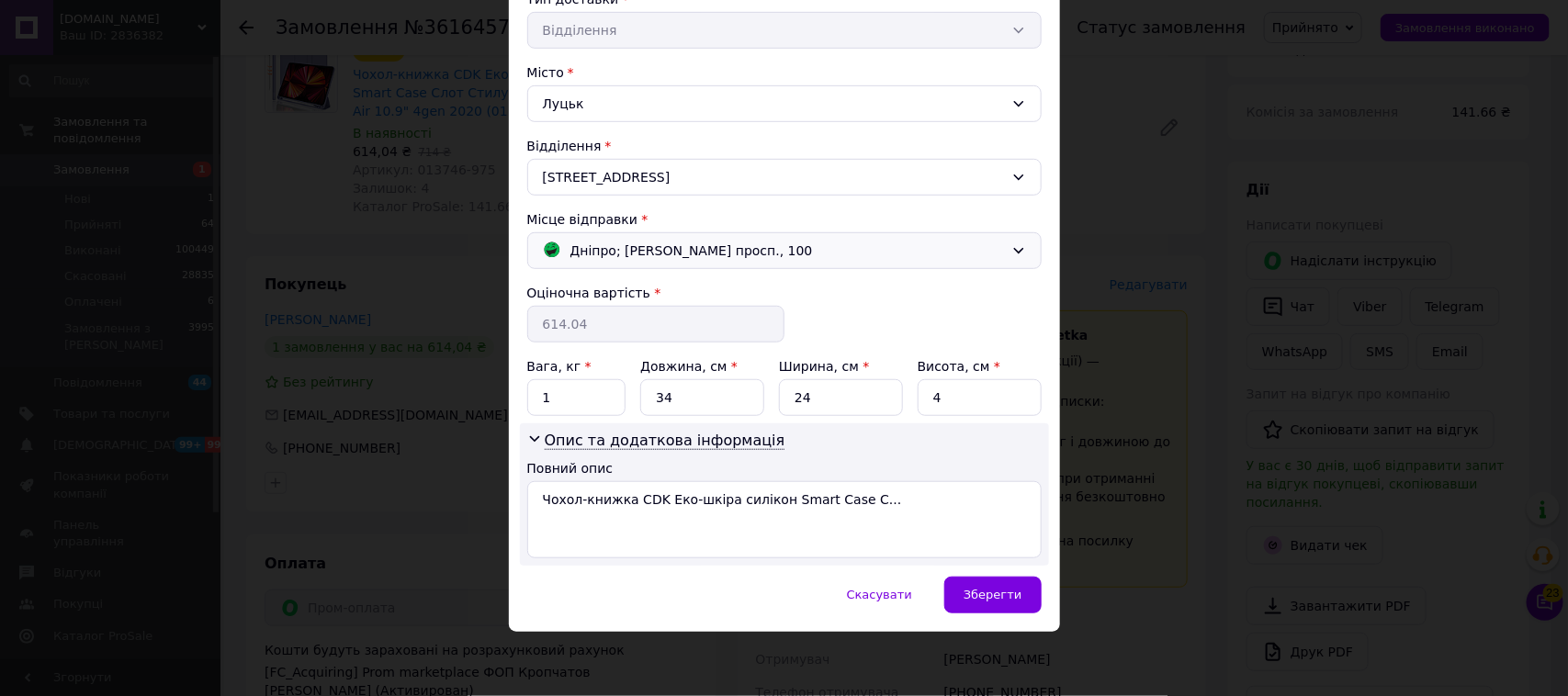
click at [707, 257] on span "Дніпро; [PERSON_NAME] просп., 100" at bounding box center [691, 250] width 242 height 20
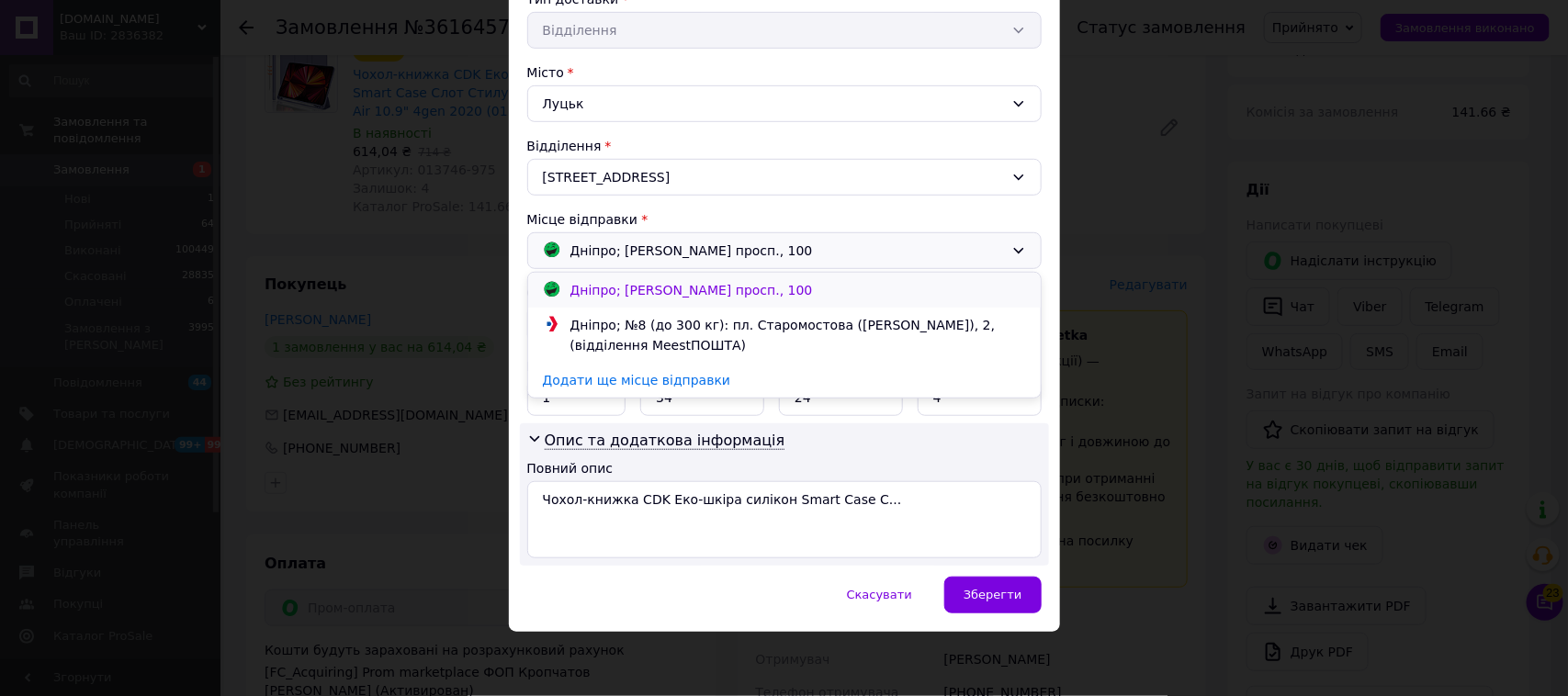
click at [722, 290] on span "Дніпро; [PERSON_NAME] просп., 100" at bounding box center [691, 290] width 242 height 15
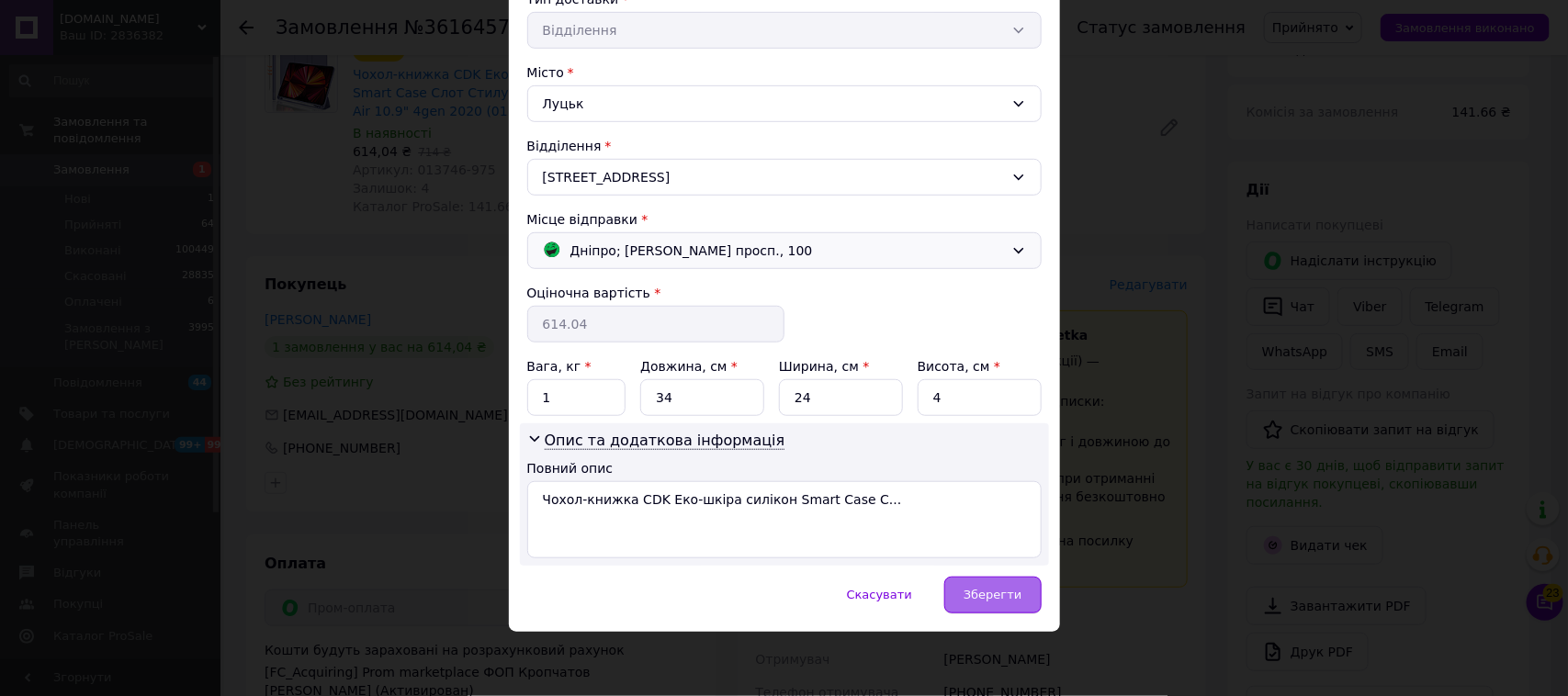
click at [1004, 589] on div "Зберегти" at bounding box center [992, 595] width 97 height 37
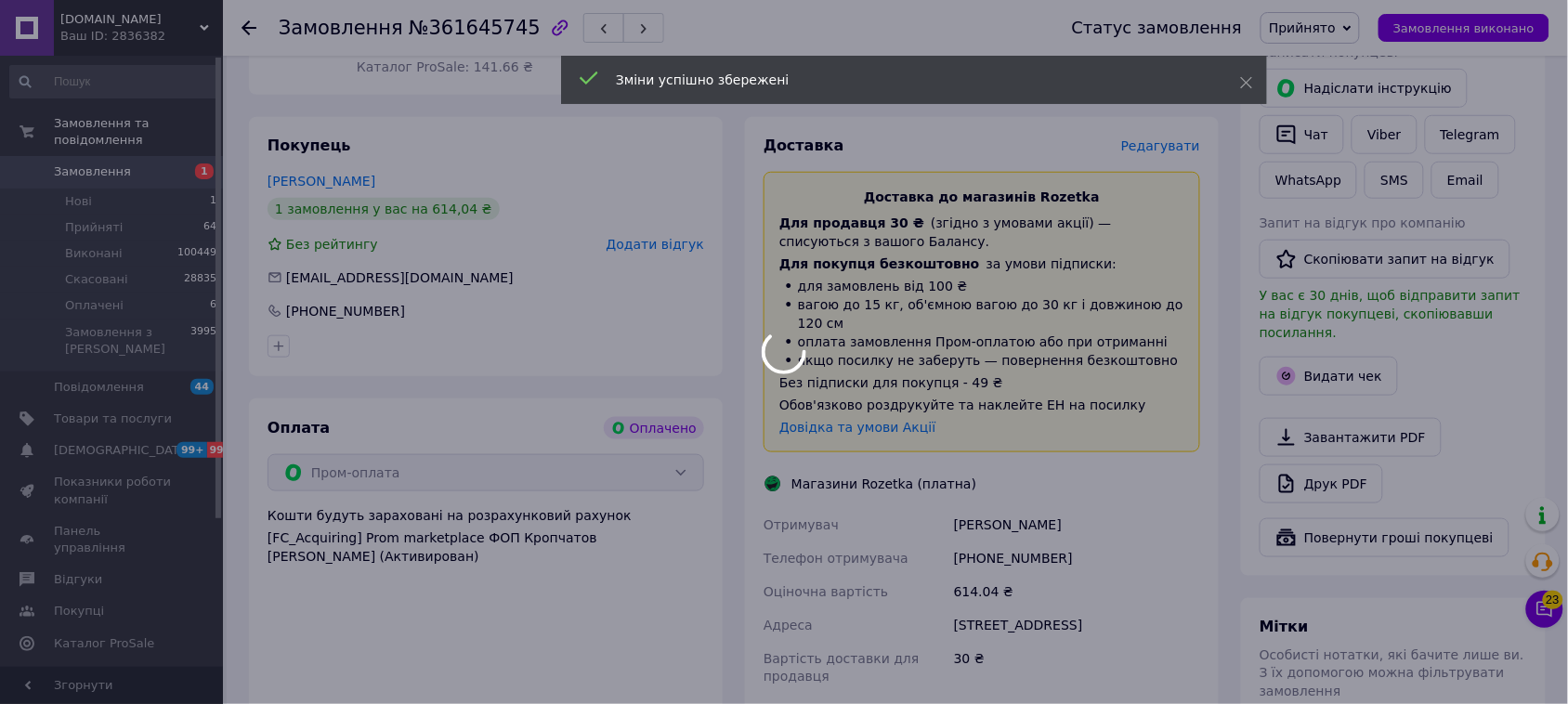
scroll to position [581, 0]
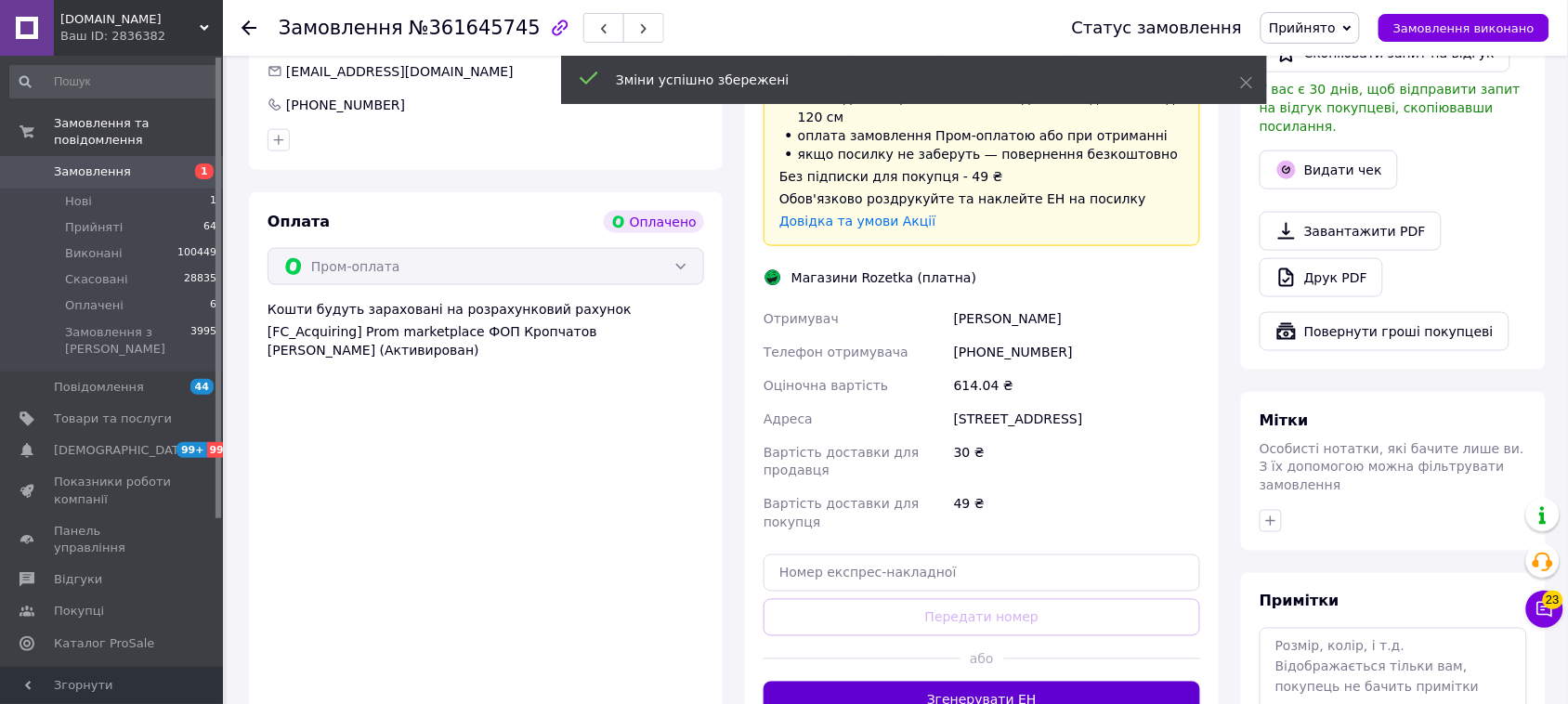
click at [1006, 681] on button "Згенерувати ЕН" at bounding box center [981, 700] width 436 height 38
click at [1010, 681] on button "Генерація ЕН ..." at bounding box center [981, 700] width 436 height 38
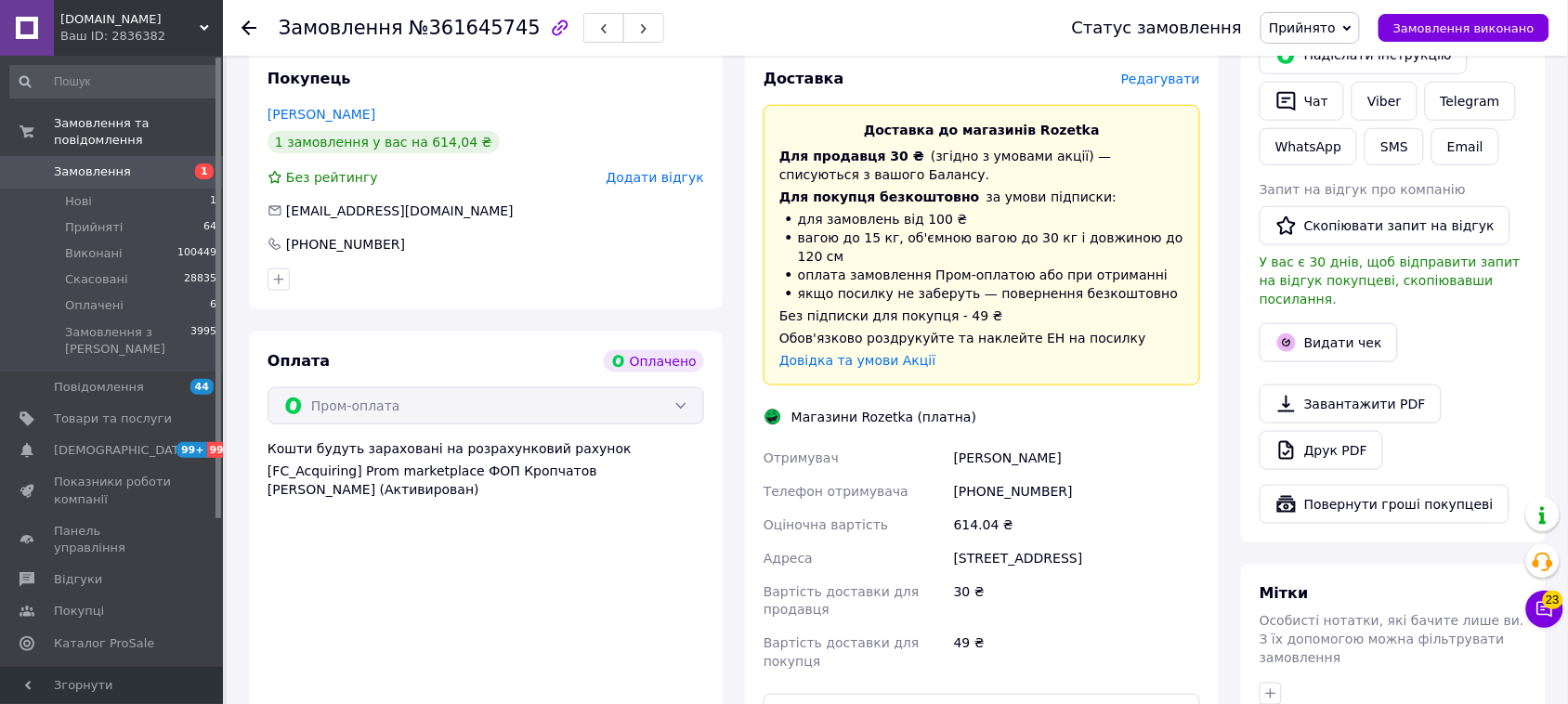
scroll to position [349, 0]
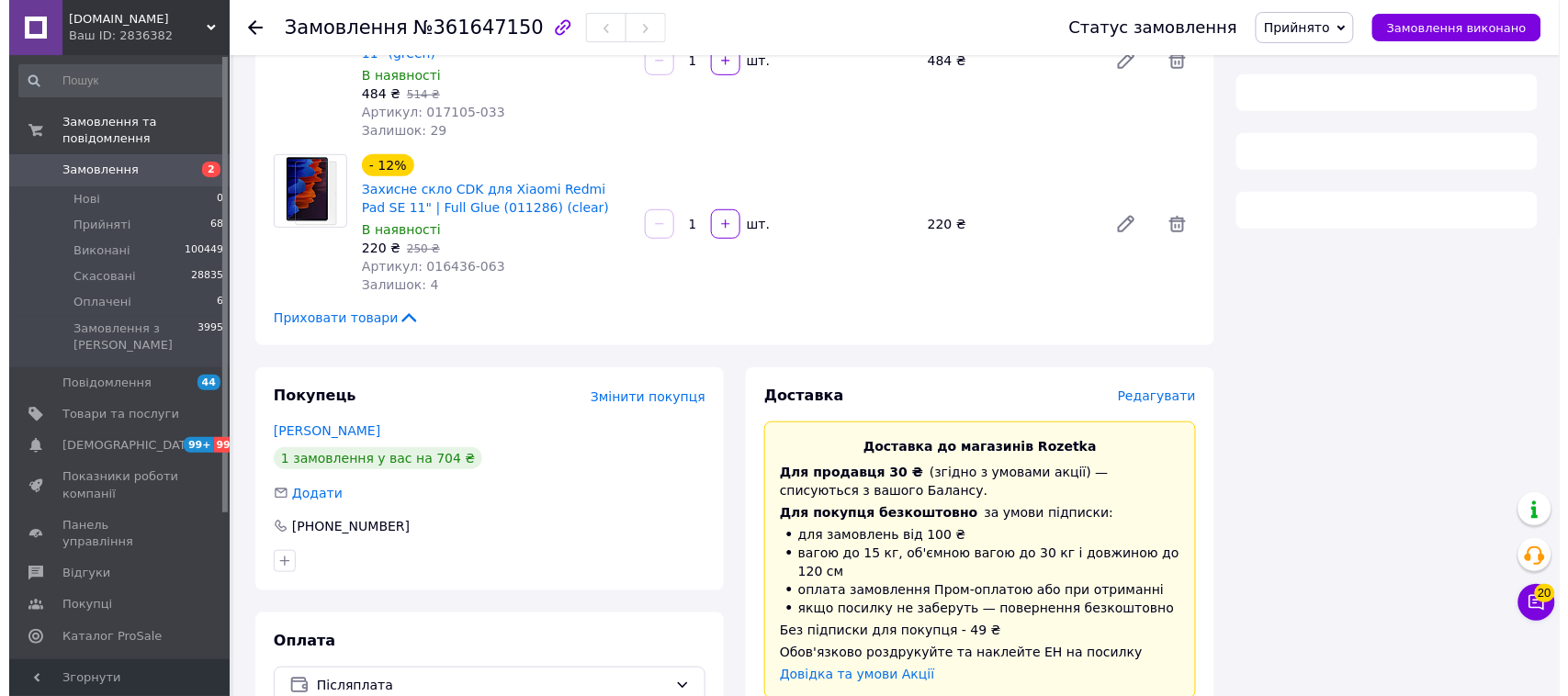
scroll to position [257, 0]
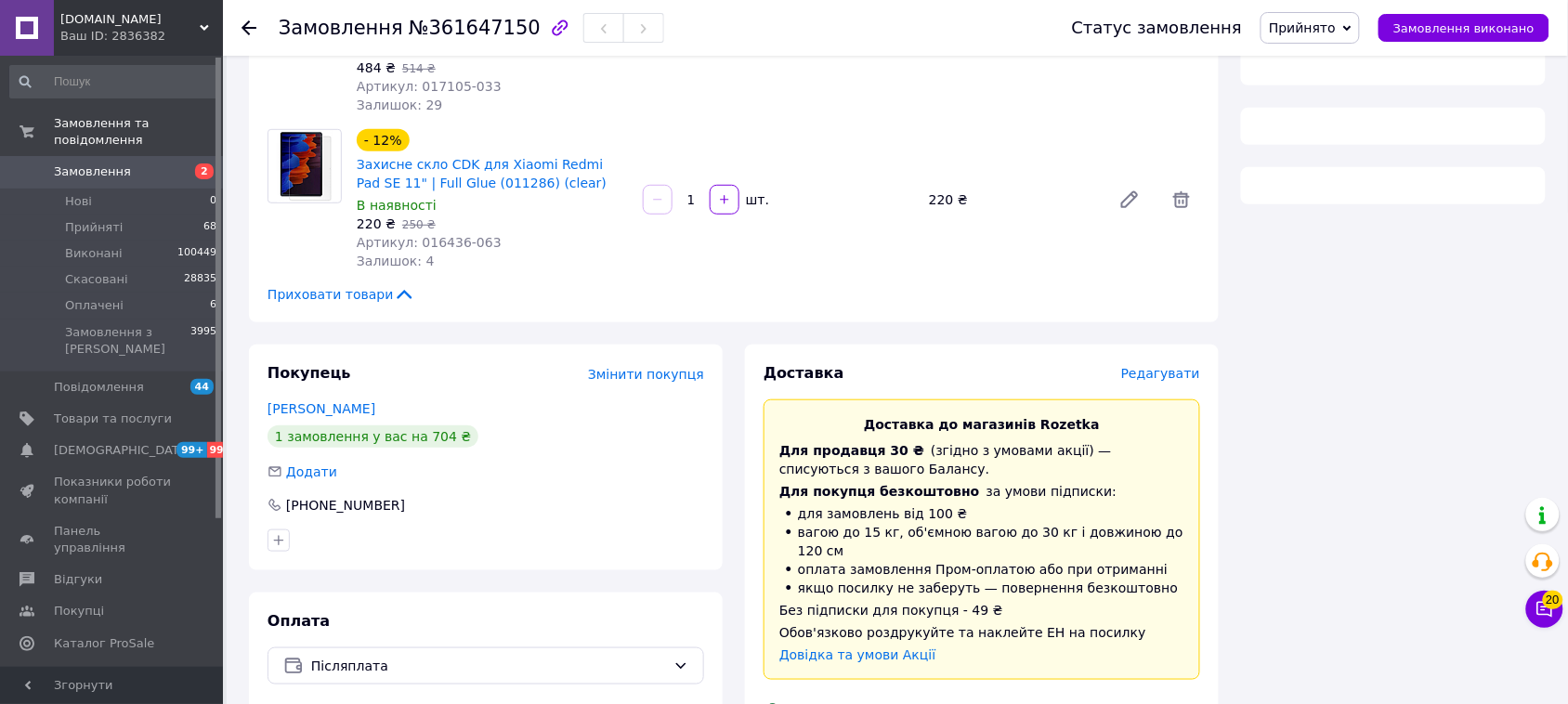
drag, startPoint x: 1166, startPoint y: 335, endPoint x: 1159, endPoint y: 357, distance: 23.1
click at [1159, 366] on span "Редагувати" at bounding box center [1160, 373] width 79 height 15
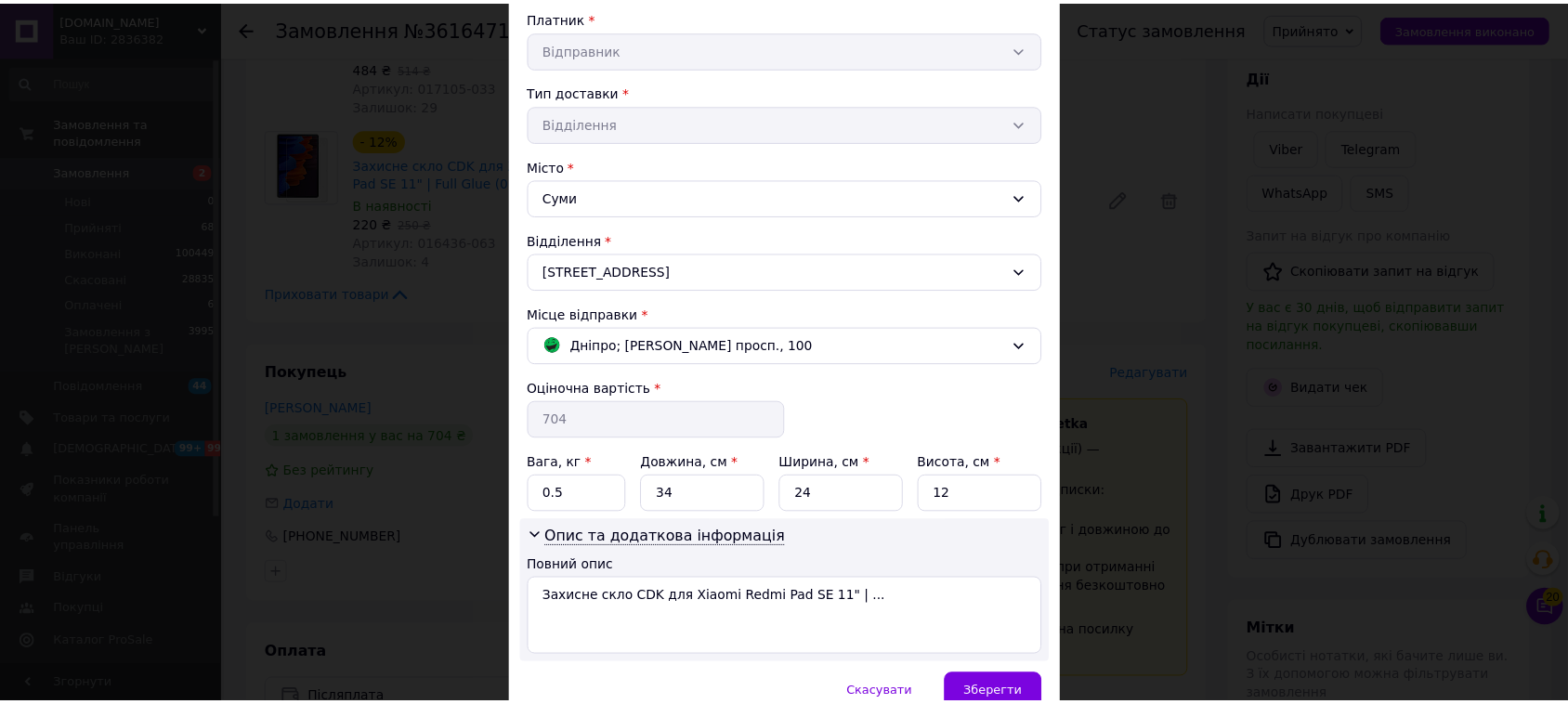
scroll to position [452, 0]
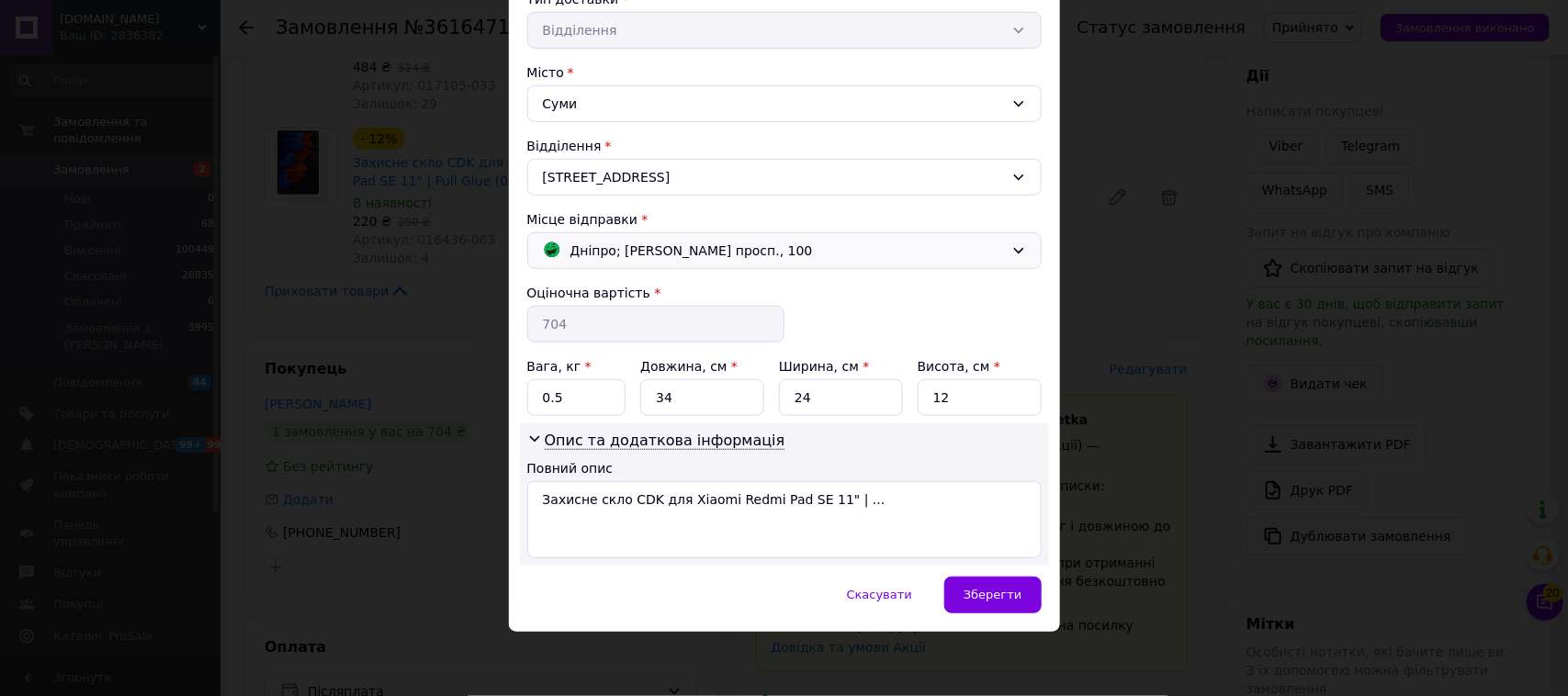
drag, startPoint x: 869, startPoint y: 209, endPoint x: 866, endPoint y: 243, distance: 34.1
click at [869, 210] on div "Місце відправки *" at bounding box center [784, 219] width 515 height 19
click at [866, 245] on div "Дніпро; [PERSON_NAME] просп., 100" at bounding box center [773, 250] width 471 height 20
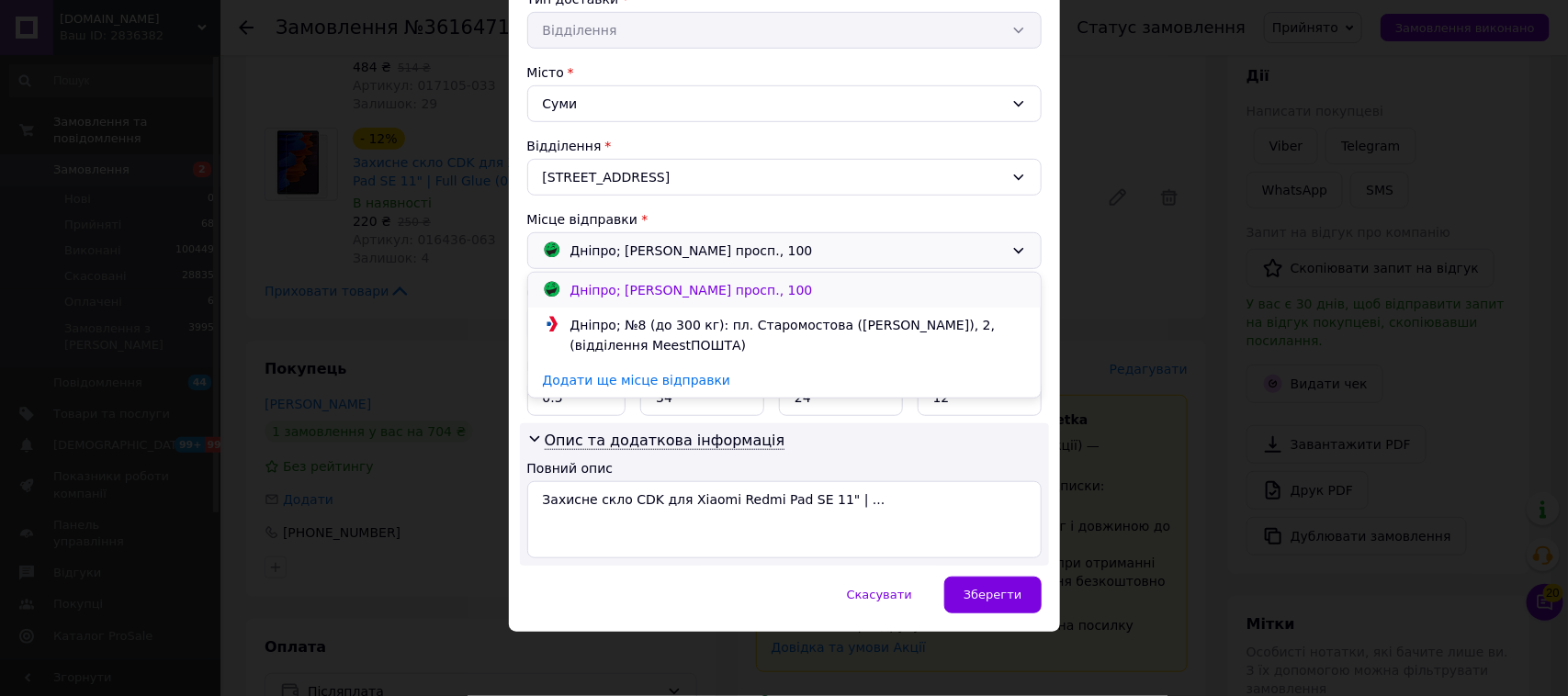
click at [883, 290] on div "Дніпро; [PERSON_NAME] просп., 100" at bounding box center [784, 290] width 492 height 20
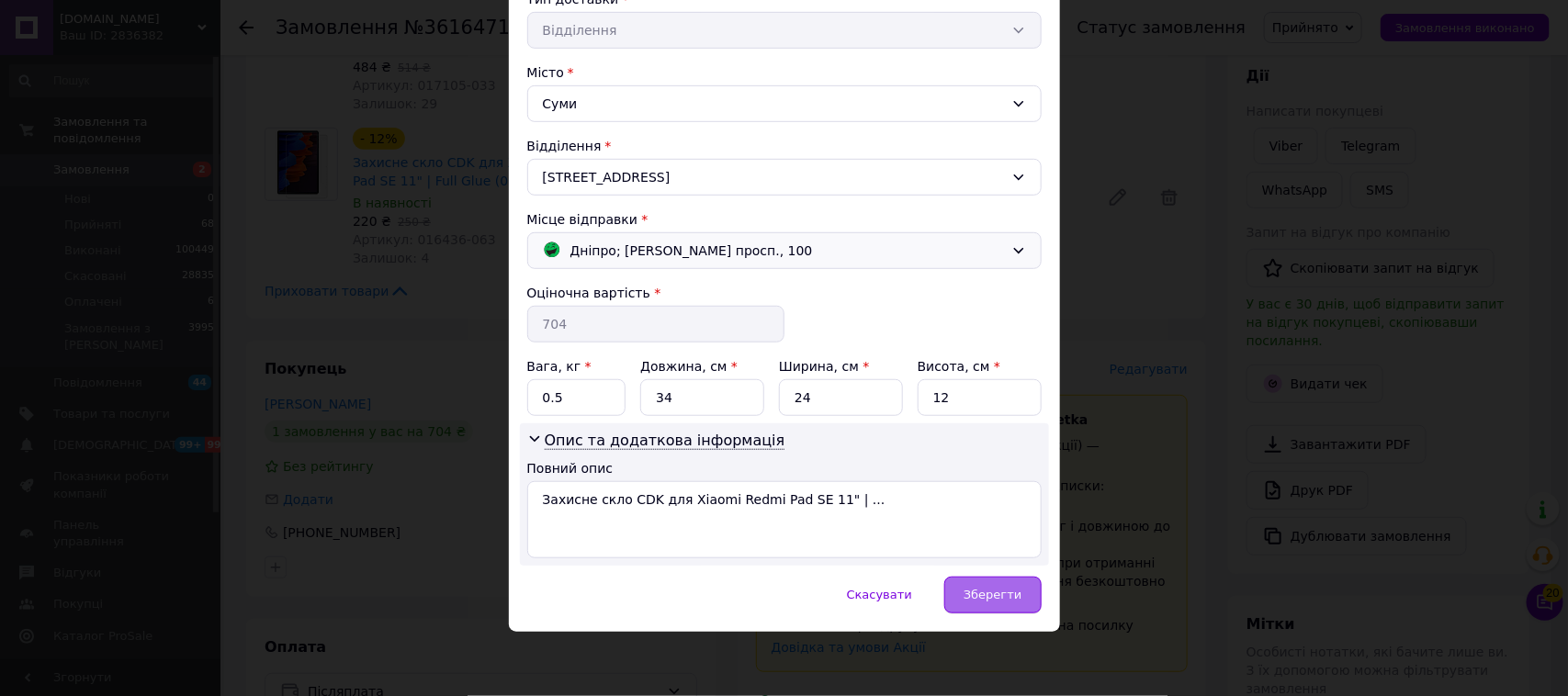
click at [999, 585] on div "Зберегти" at bounding box center [992, 595] width 97 height 37
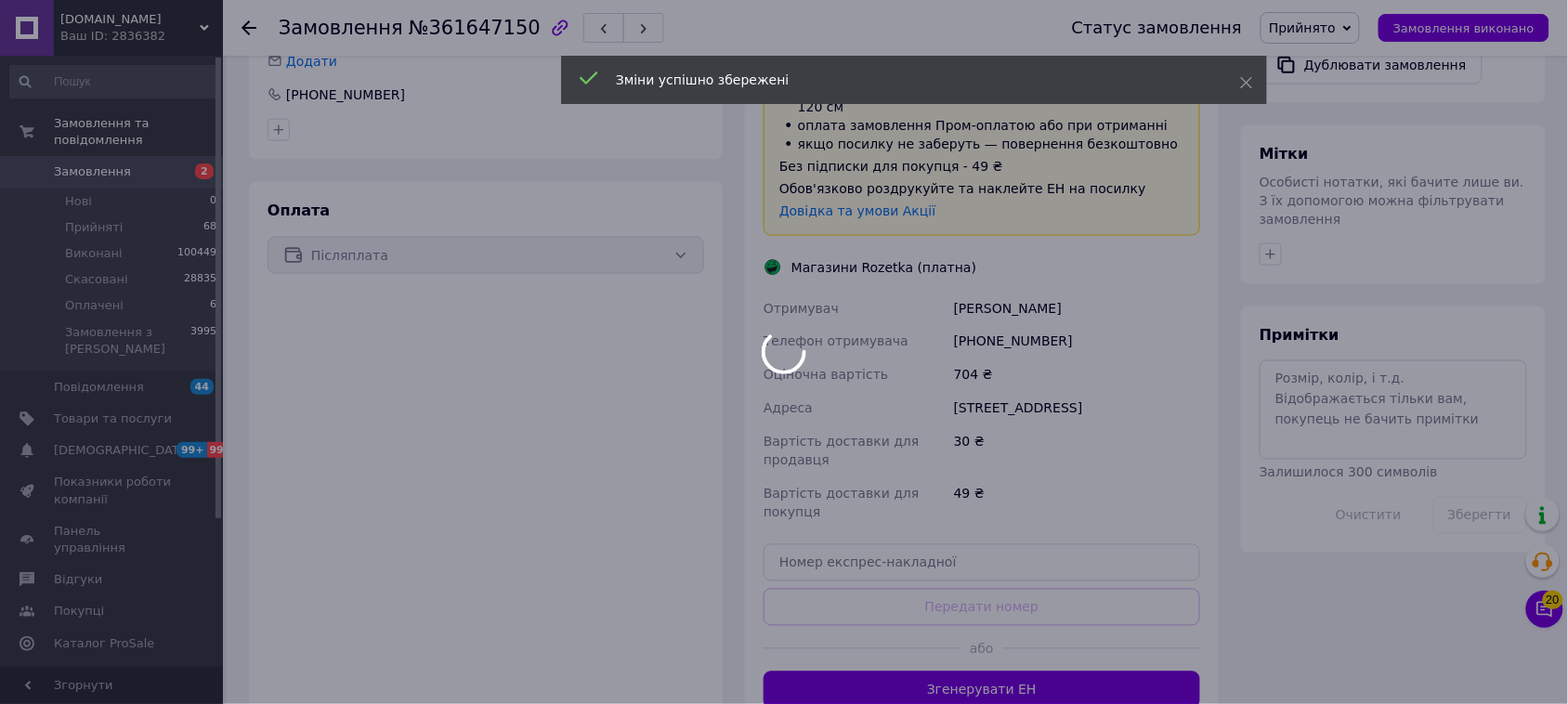
scroll to position [725, 0]
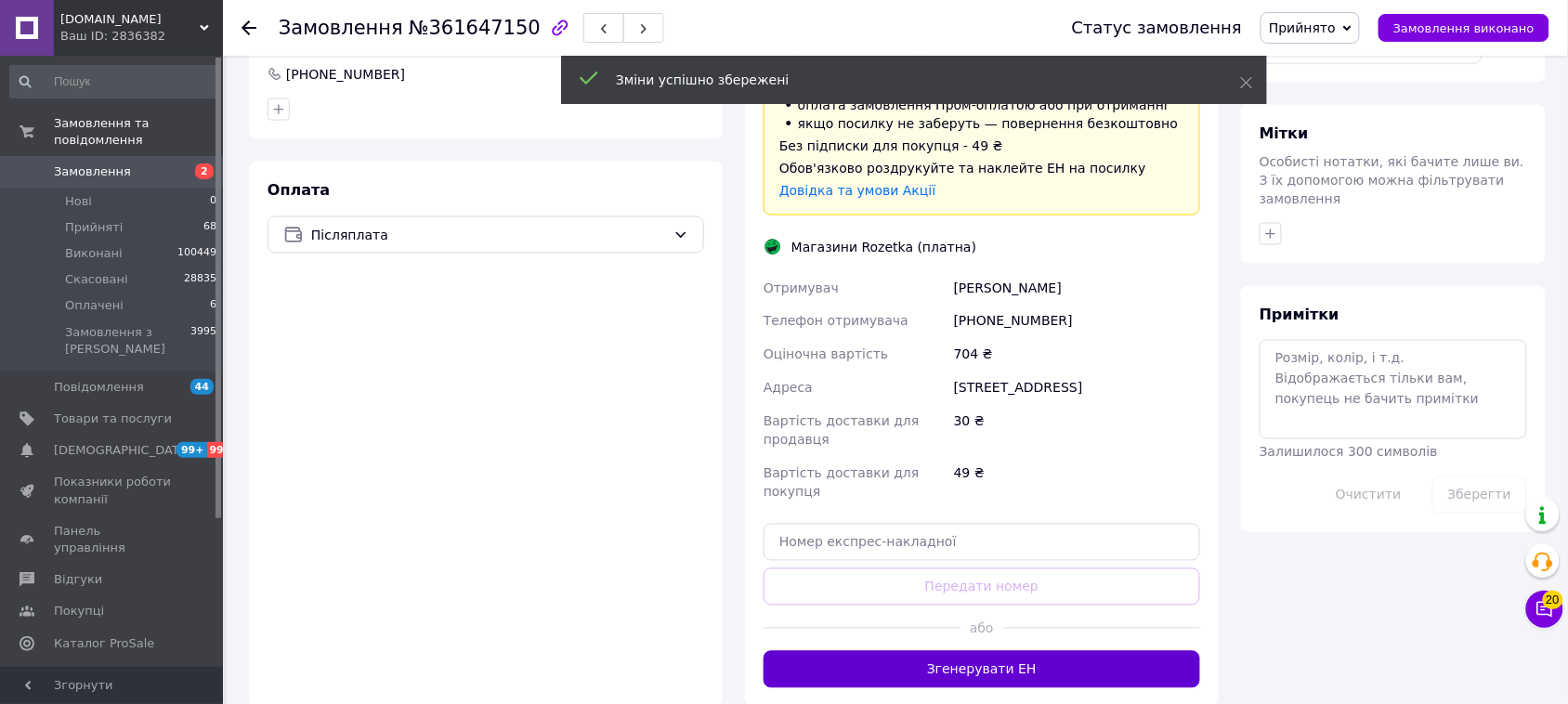
click at [1105, 595] on div "Доставка Редагувати Доставка до магазинів Rozetka Для продавця 30 ₴   (згідно з…" at bounding box center [981, 293] width 436 height 790
click at [1105, 651] on button "Згенерувати ЕН" at bounding box center [981, 669] width 436 height 38
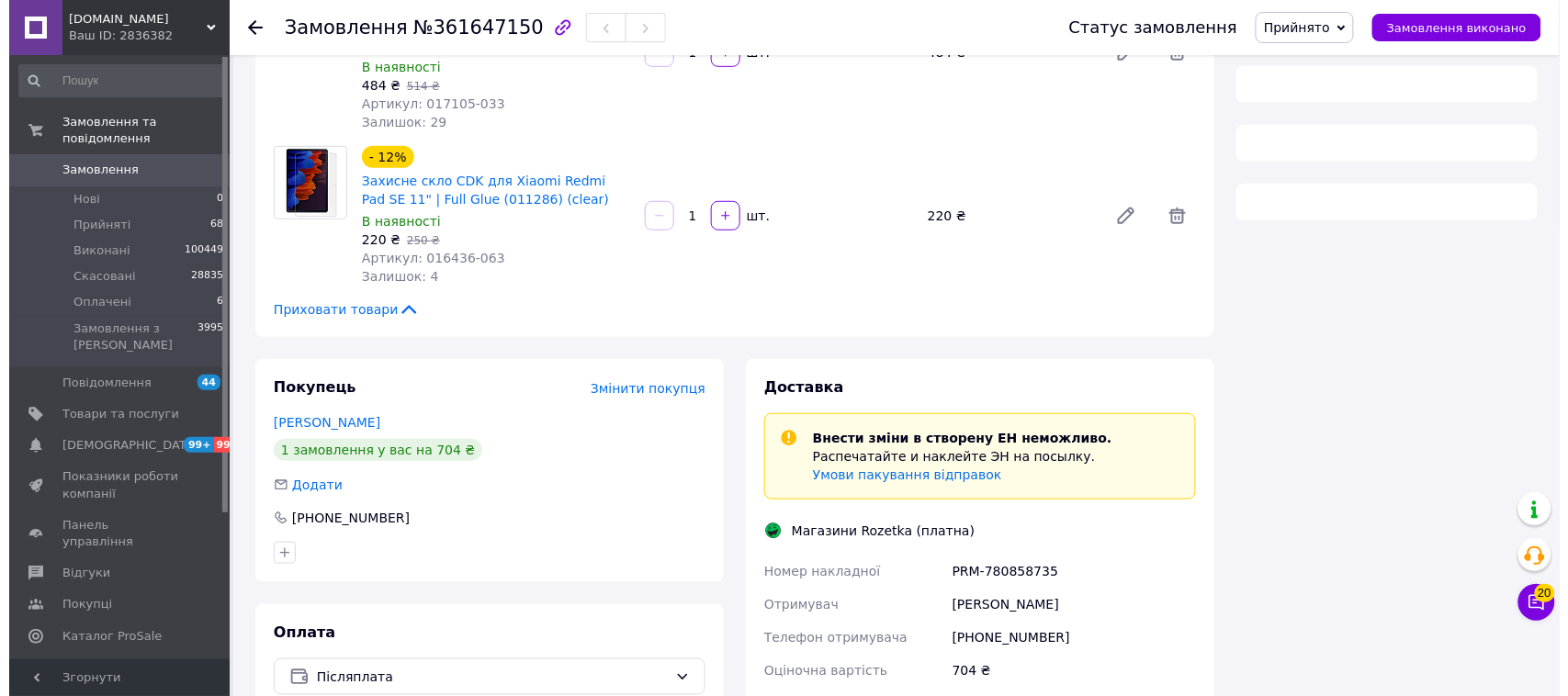
scroll to position [372, 0]
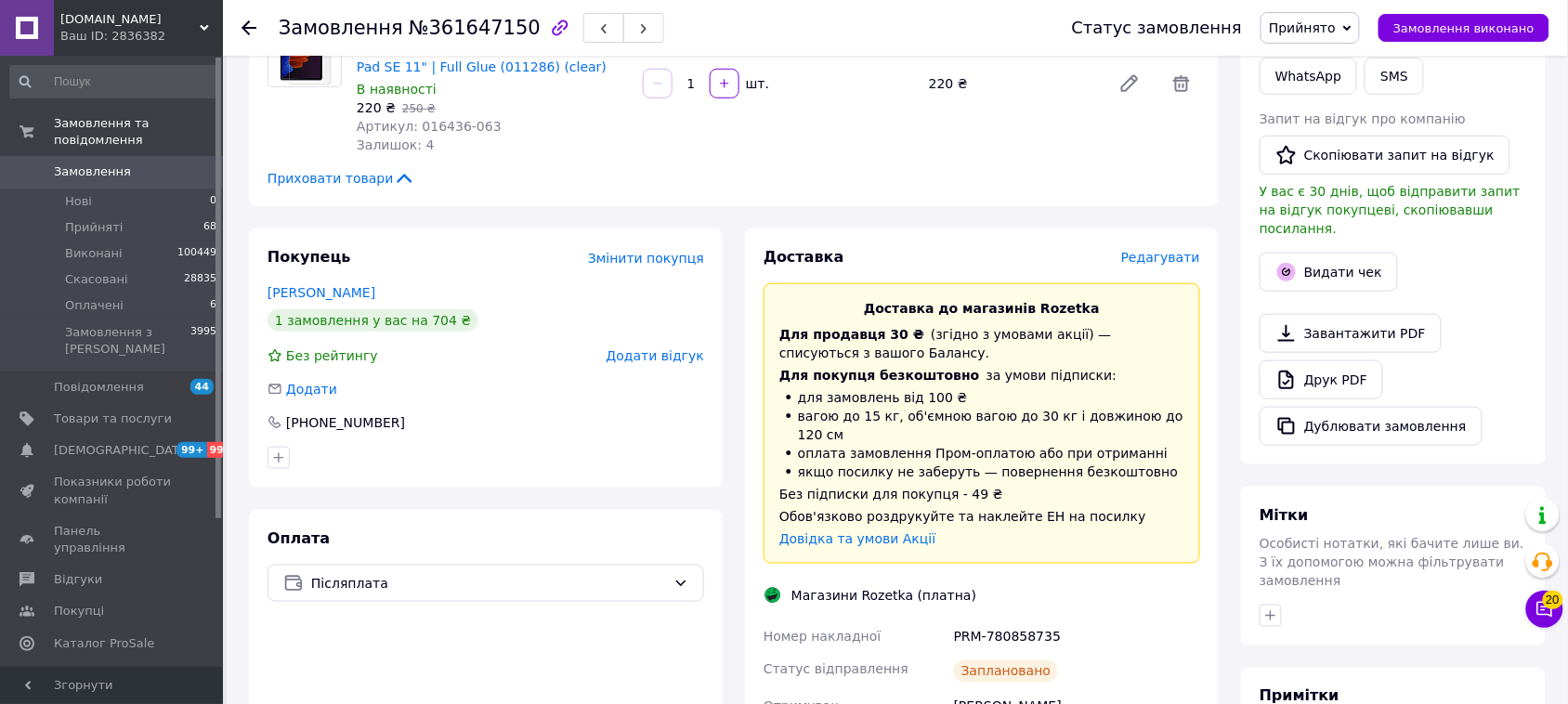
click at [1167, 250] on span "Редагувати" at bounding box center [1160, 257] width 79 height 15
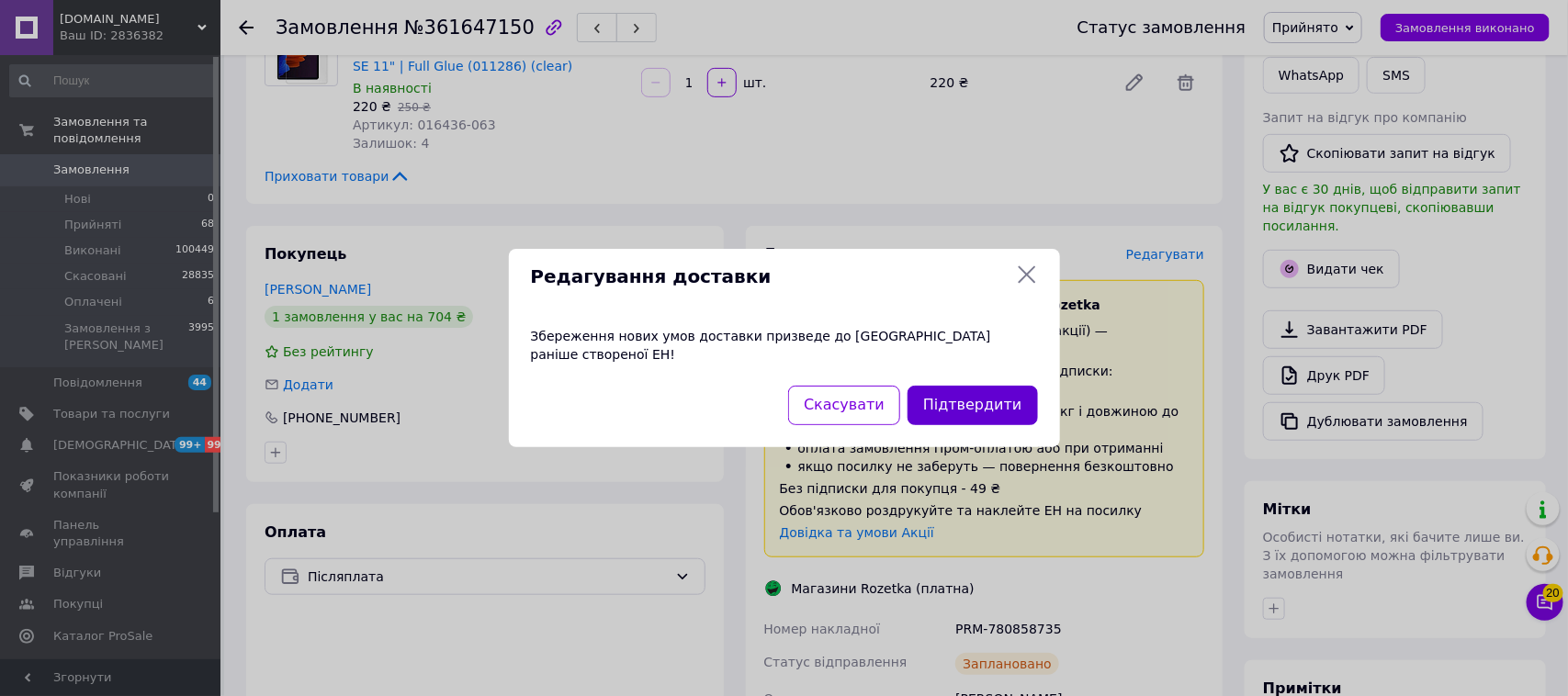
click at [947, 395] on button "Підтвердити" at bounding box center [971, 405] width 130 height 39
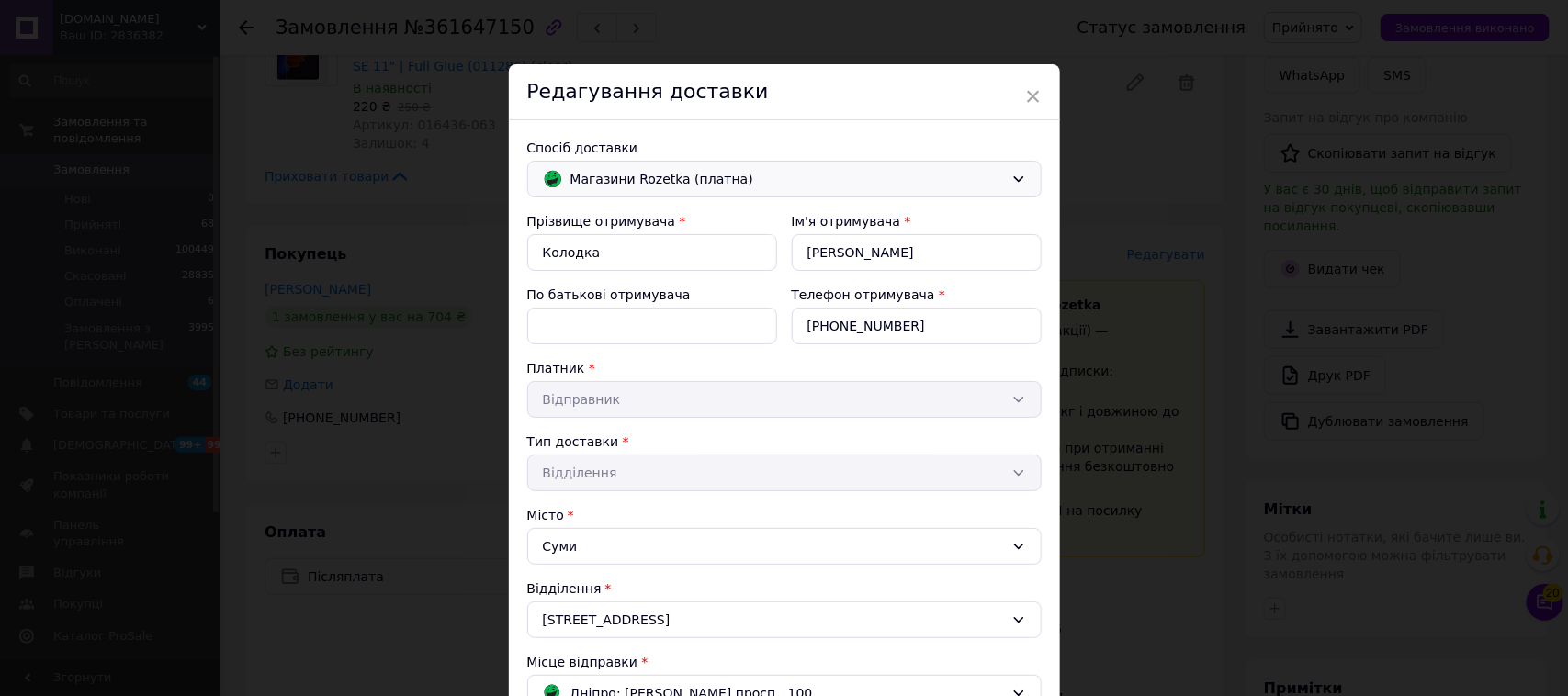
click at [596, 161] on div "Магазини Rozetka (платна)" at bounding box center [784, 180] width 515 height 37
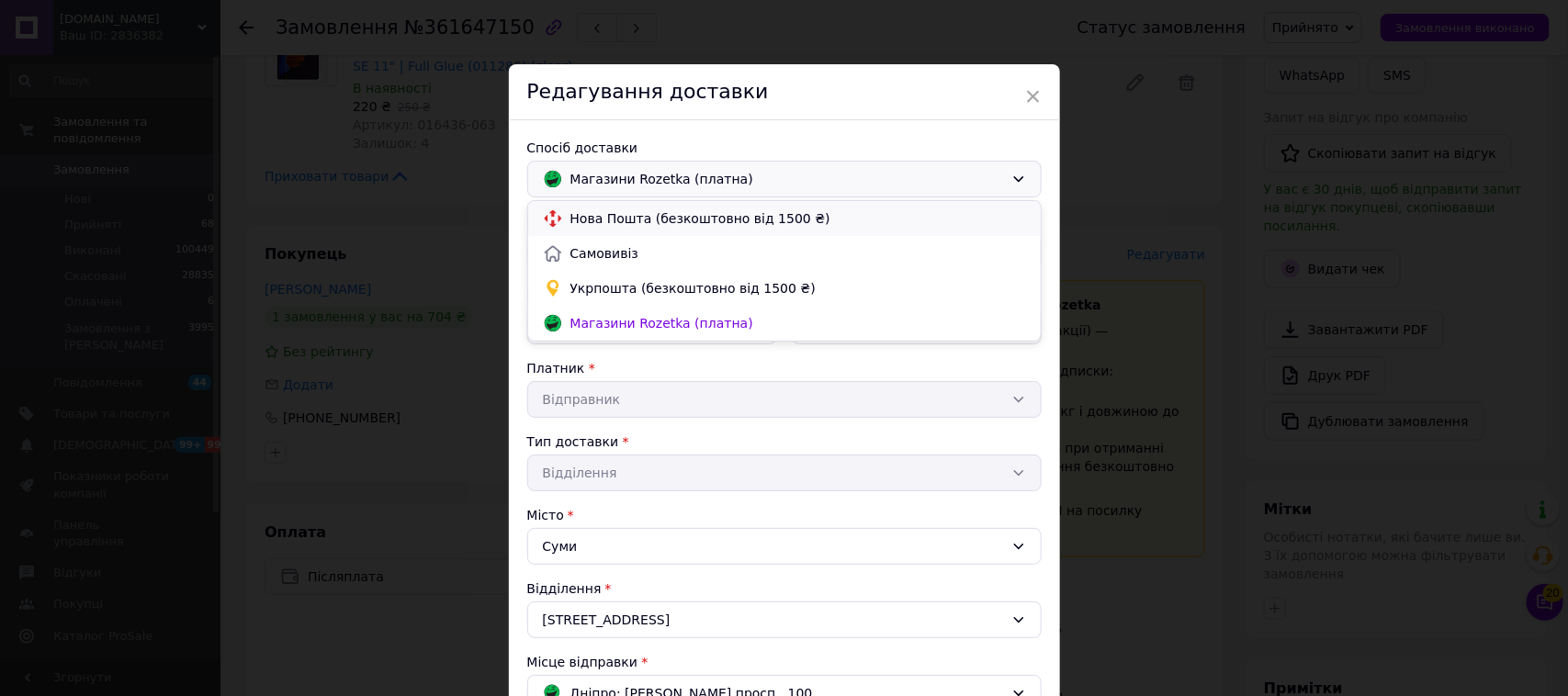
click at [642, 225] on span "Нова Пошта (безкоштовно від 1500 ₴)" at bounding box center [798, 218] width 456 height 19
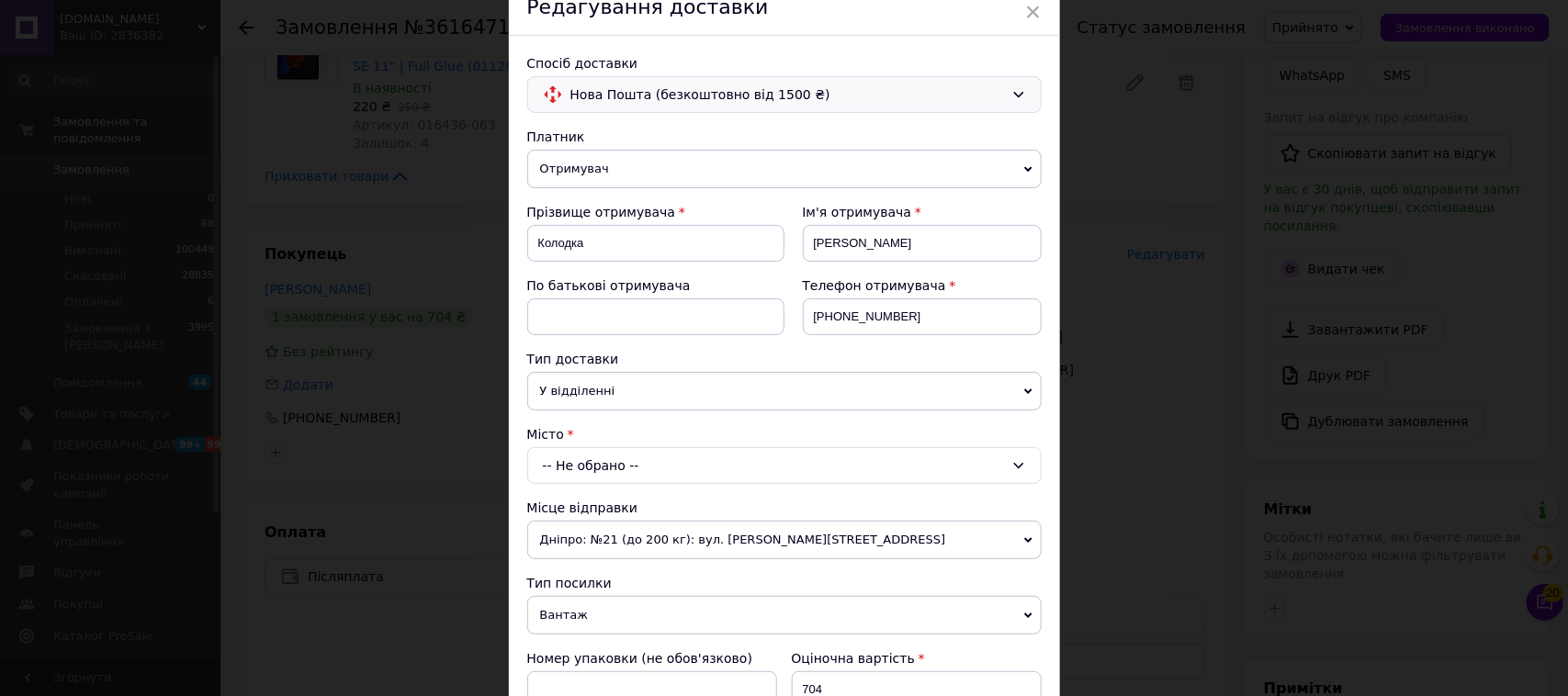
scroll to position [229, 0]
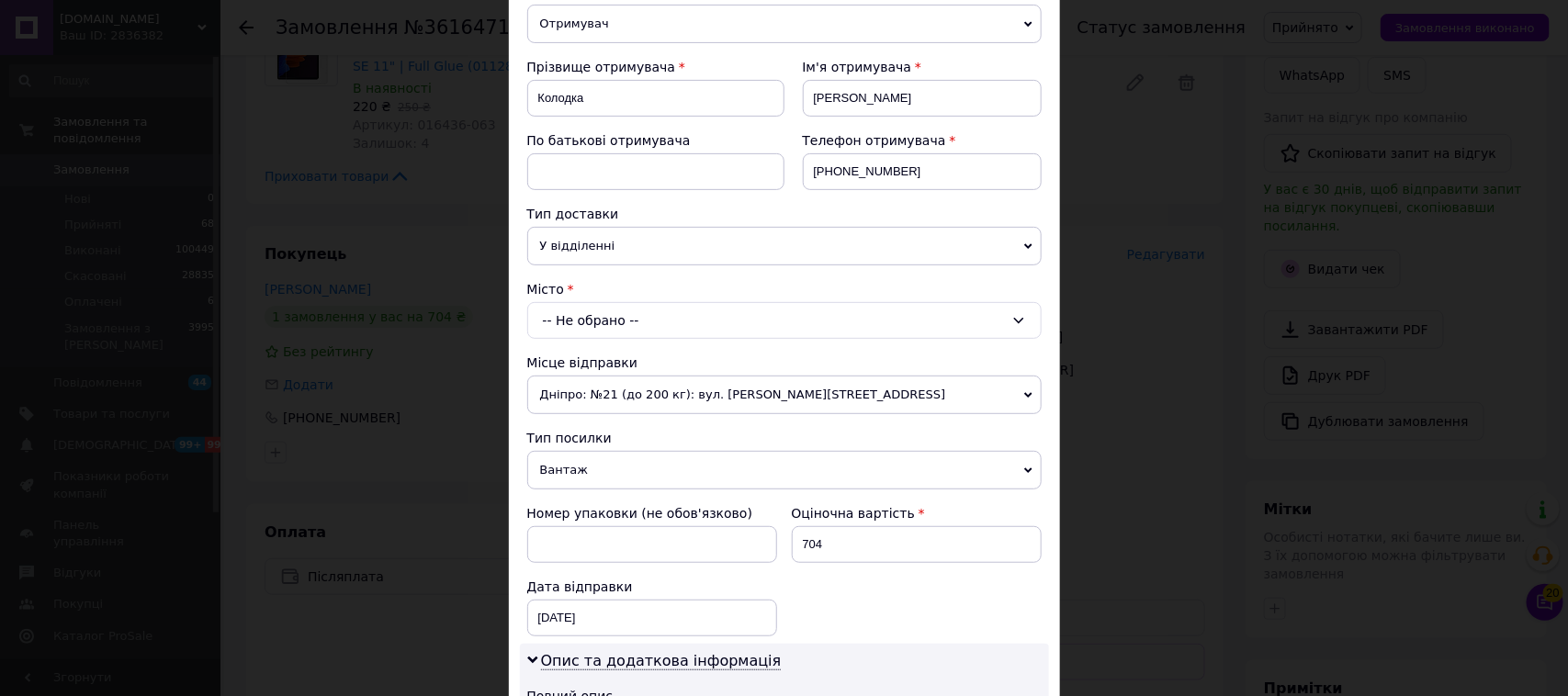
click at [612, 306] on div "-- Не обрано --" at bounding box center [784, 320] width 515 height 37
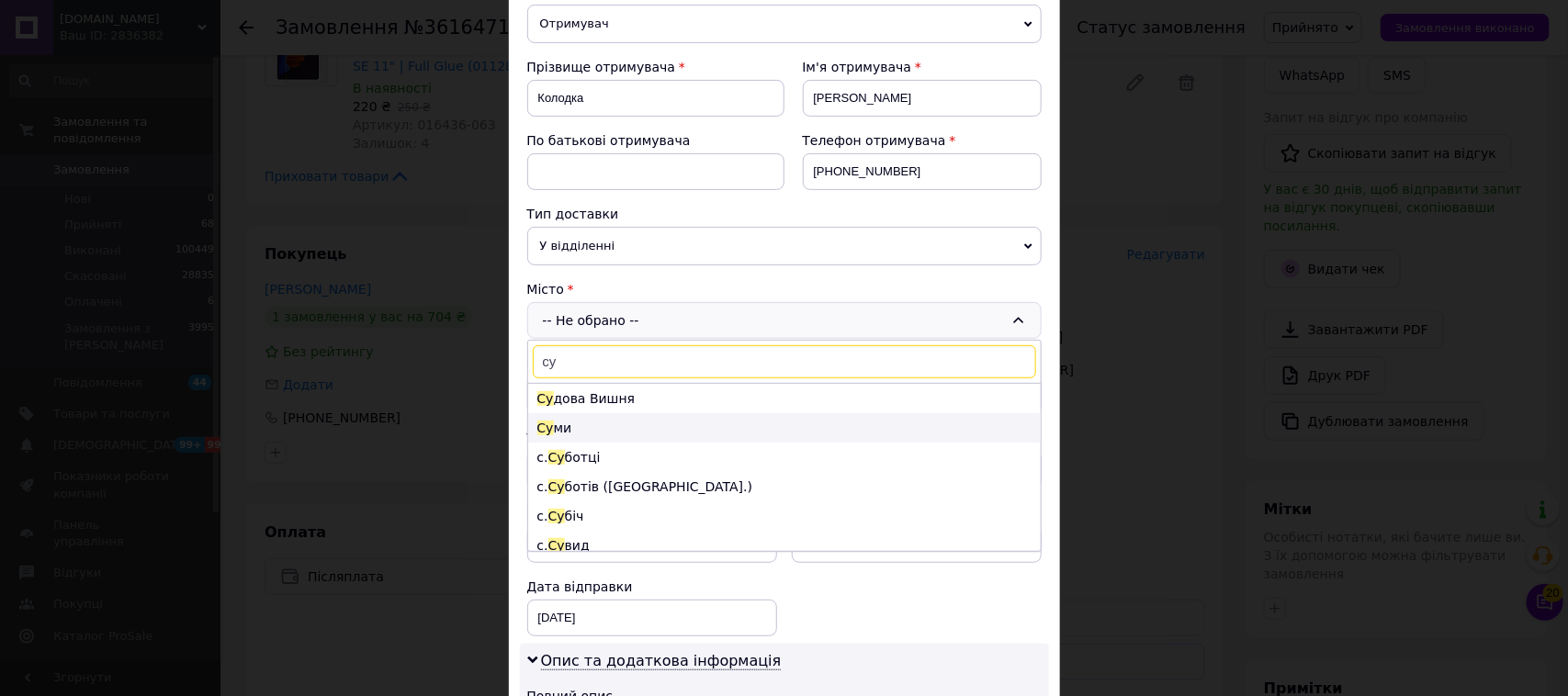
type input "су"
click at [626, 424] on li "Су ми" at bounding box center [784, 428] width 513 height 29
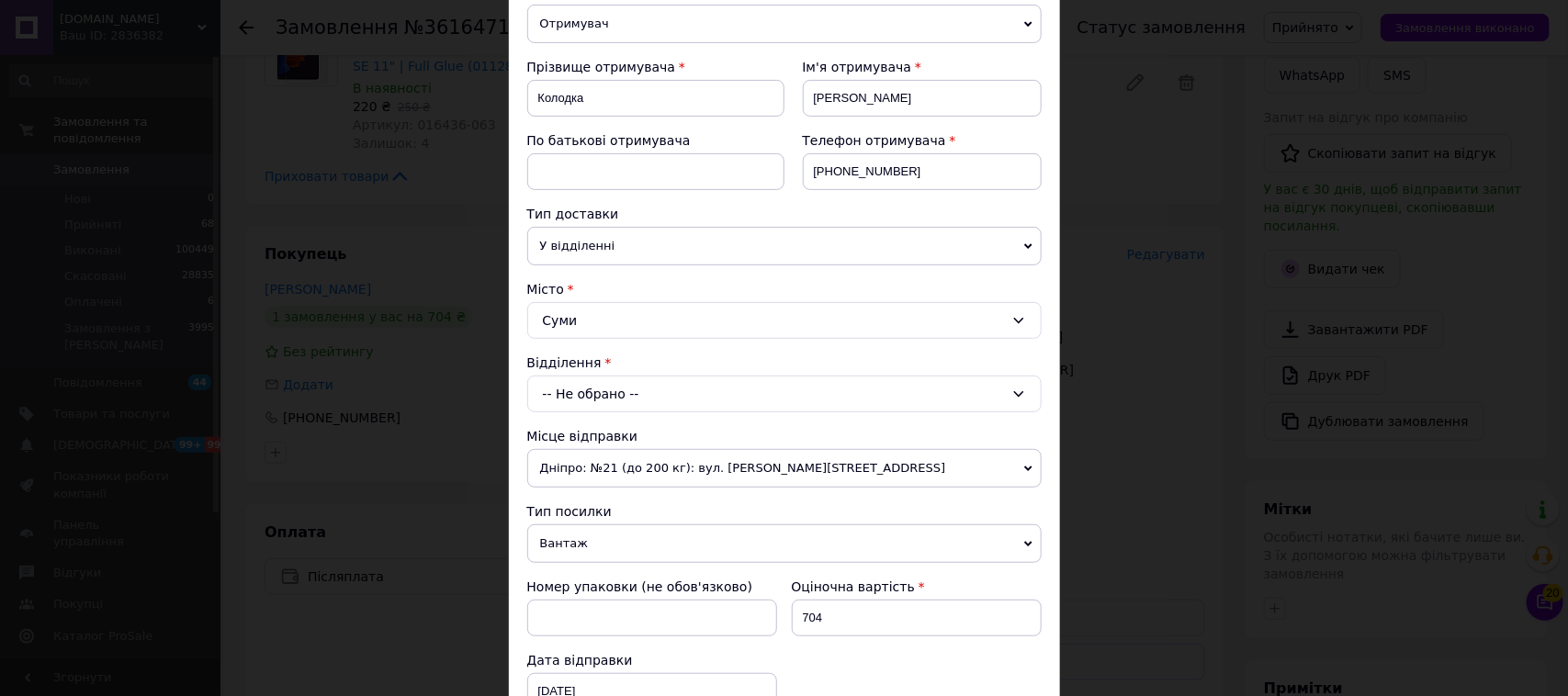
click at [612, 396] on div "-- Не обрано --" at bounding box center [784, 394] width 515 height 37
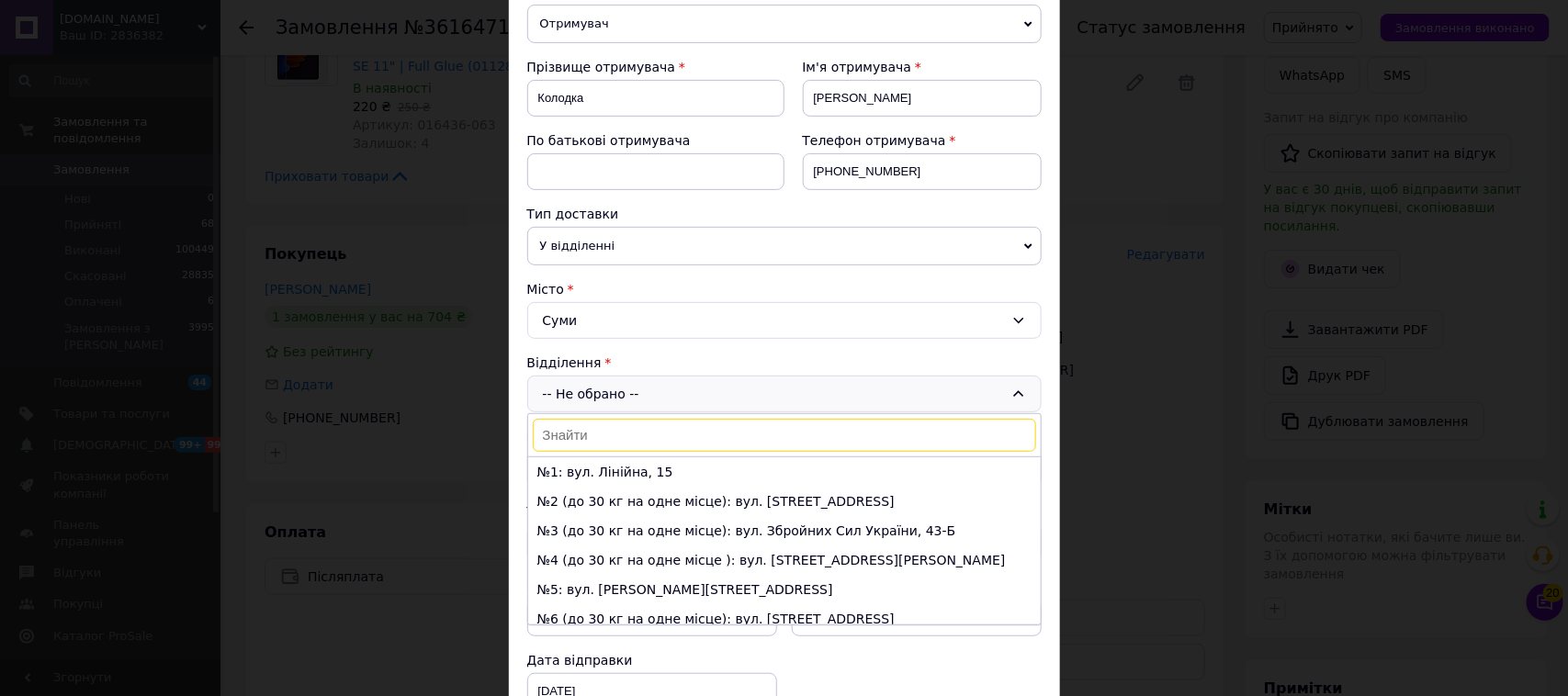
click at [653, 231] on span "У відділенні" at bounding box center [784, 246] width 515 height 39
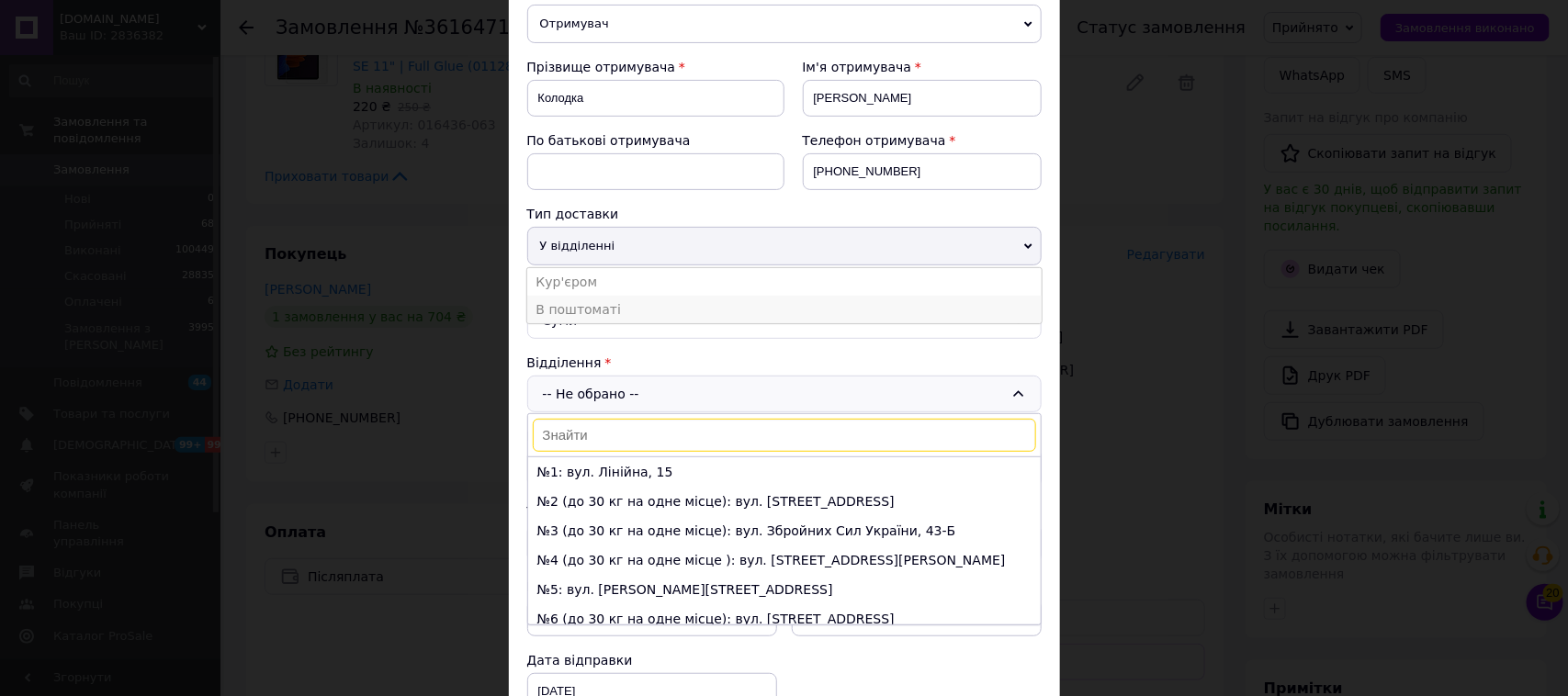
click at [637, 306] on li "В поштоматі" at bounding box center [784, 309] width 515 height 27
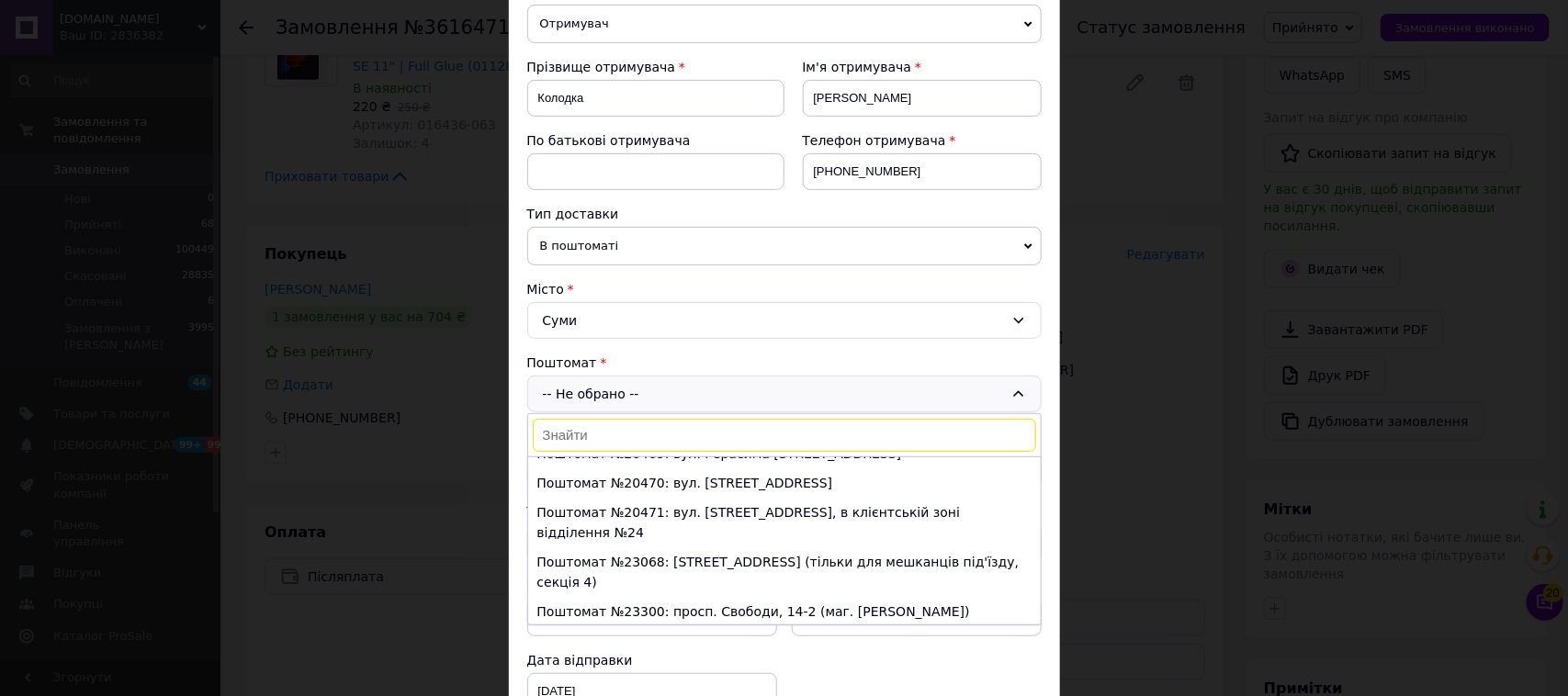
scroll to position [574, 0]
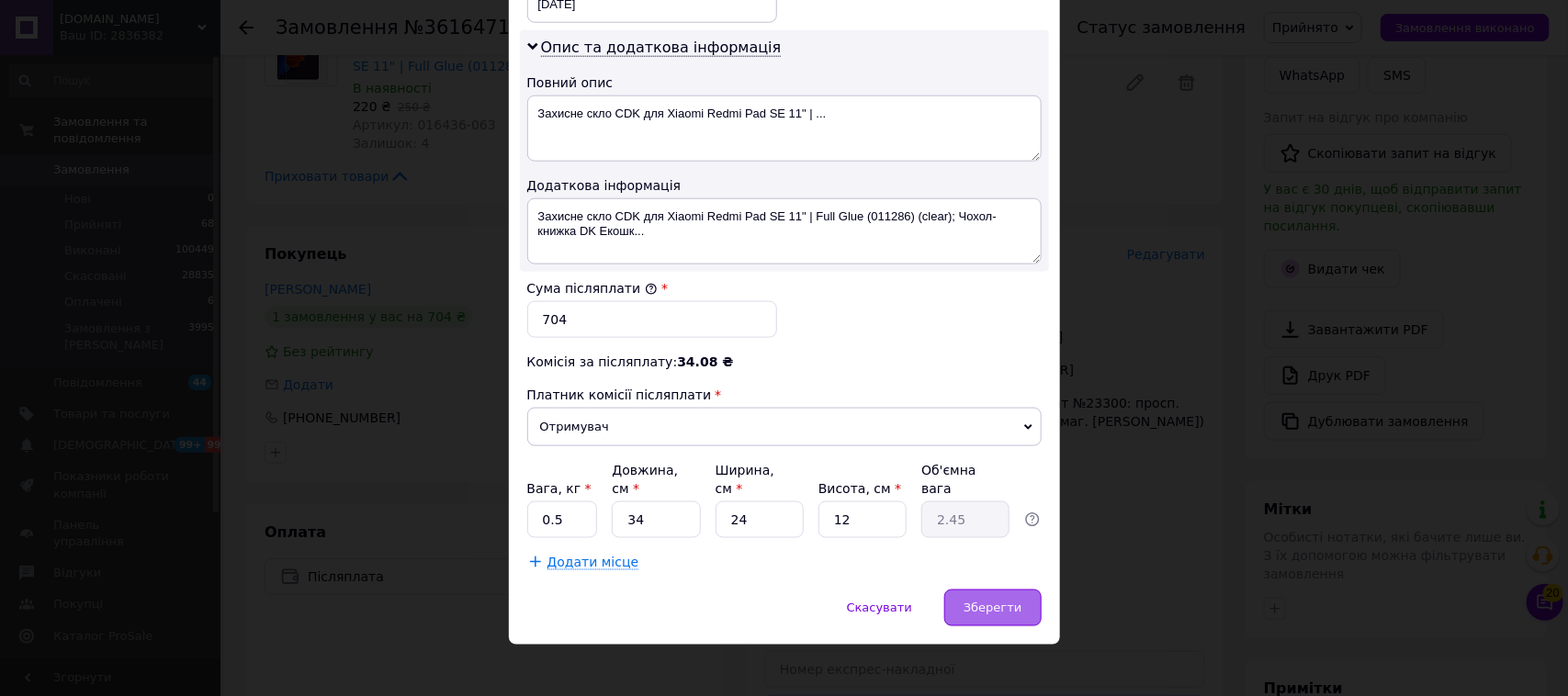
click at [1007, 590] on div "Зберегти" at bounding box center [992, 608] width 97 height 37
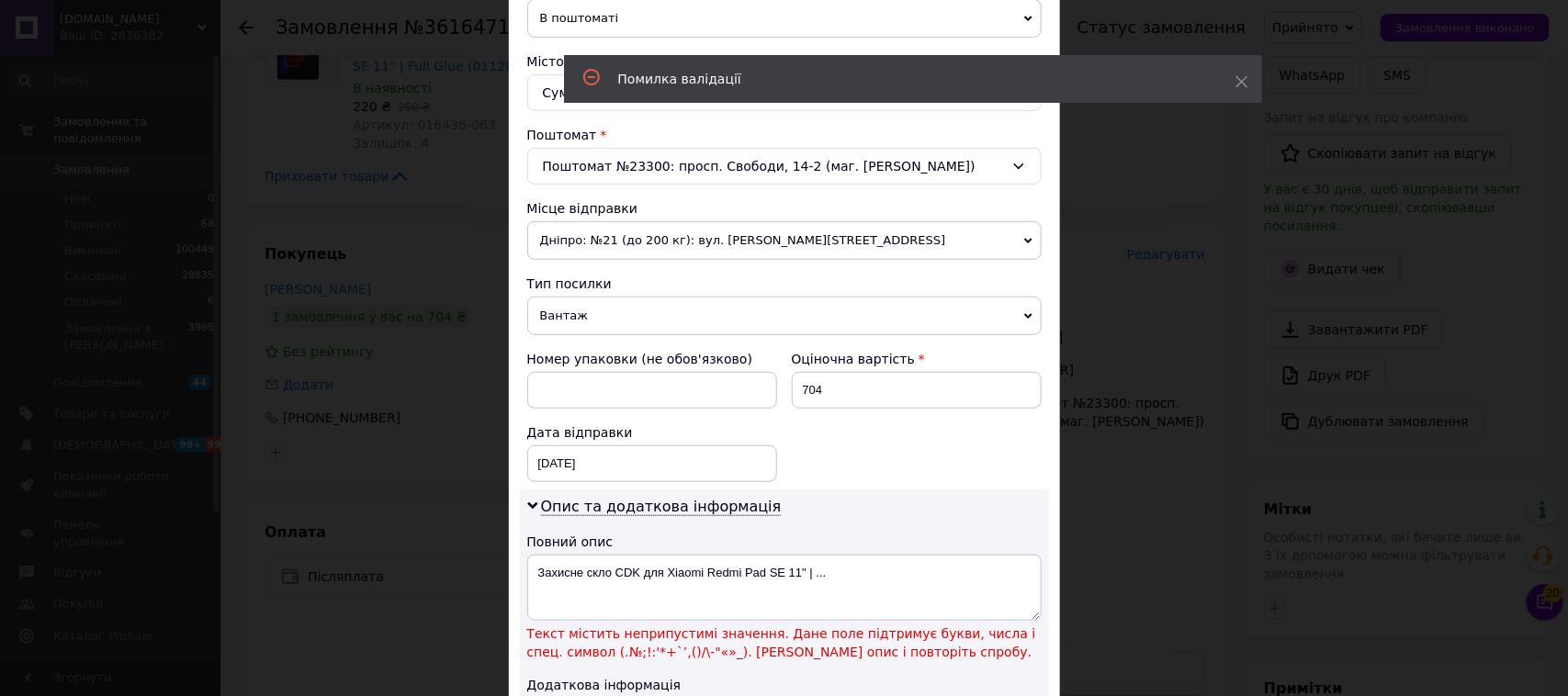
scroll to position [572, 0]
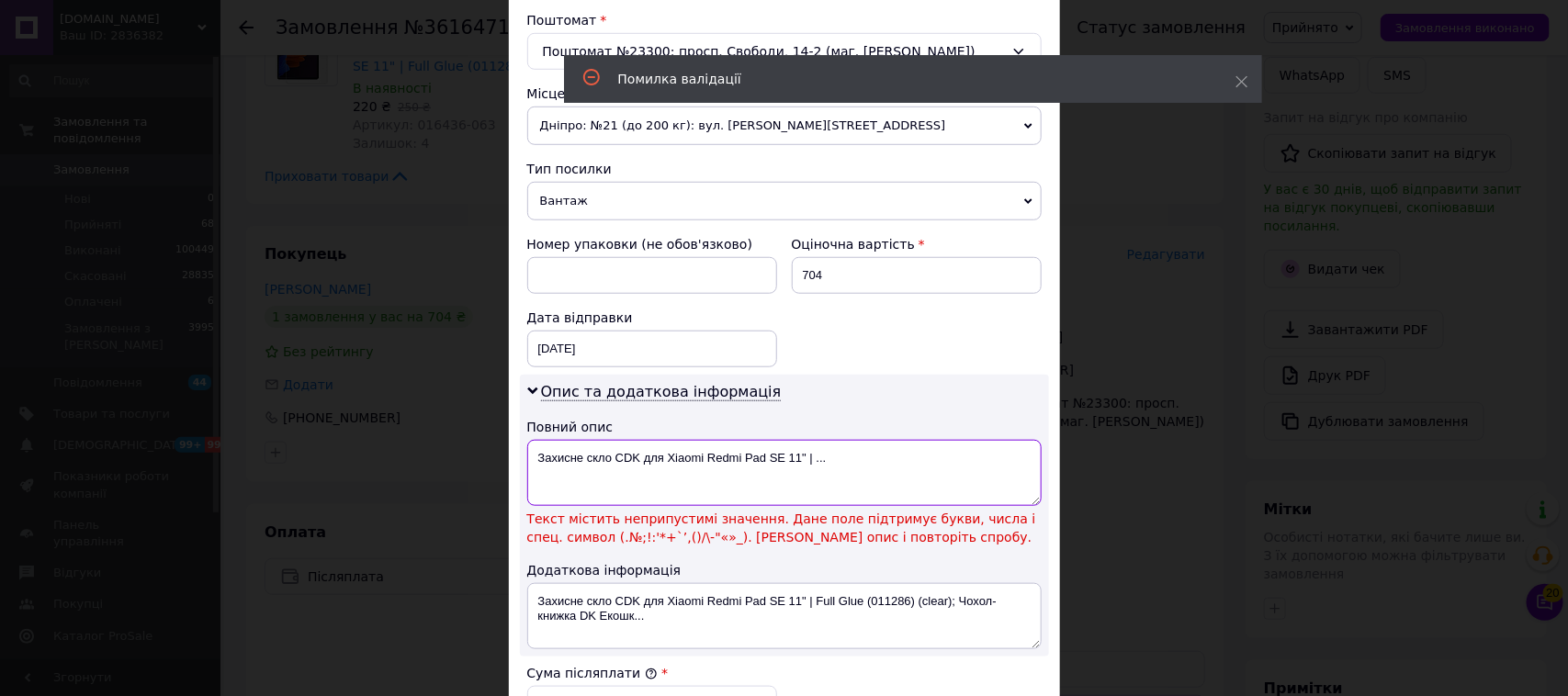
drag, startPoint x: 871, startPoint y: 471, endPoint x: 802, endPoint y: 469, distance: 69.0
click at [802, 469] on textarea "Захисне скло CDK для Xiaomi Redmi Pad SE 11" | ..." at bounding box center [784, 473] width 515 height 66
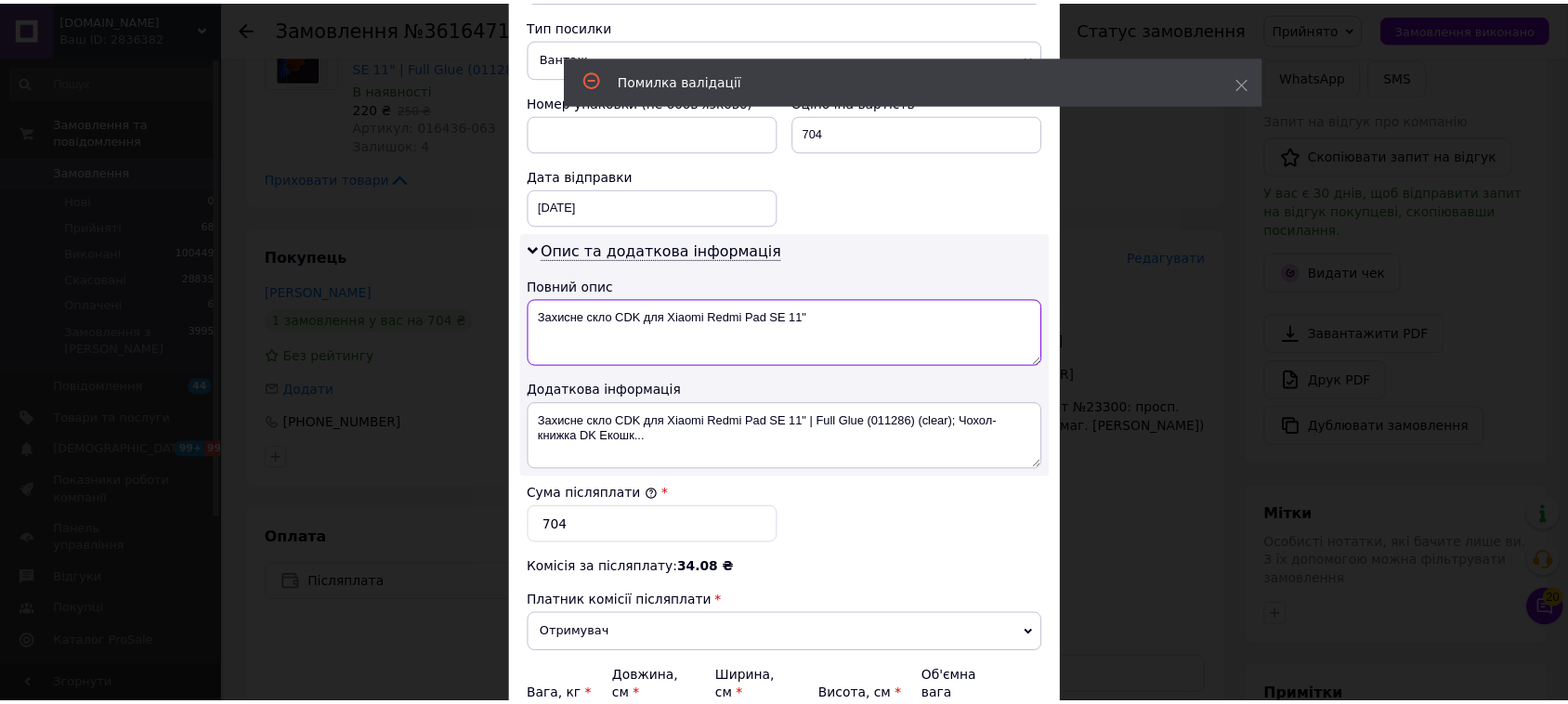
scroll to position [927, 0]
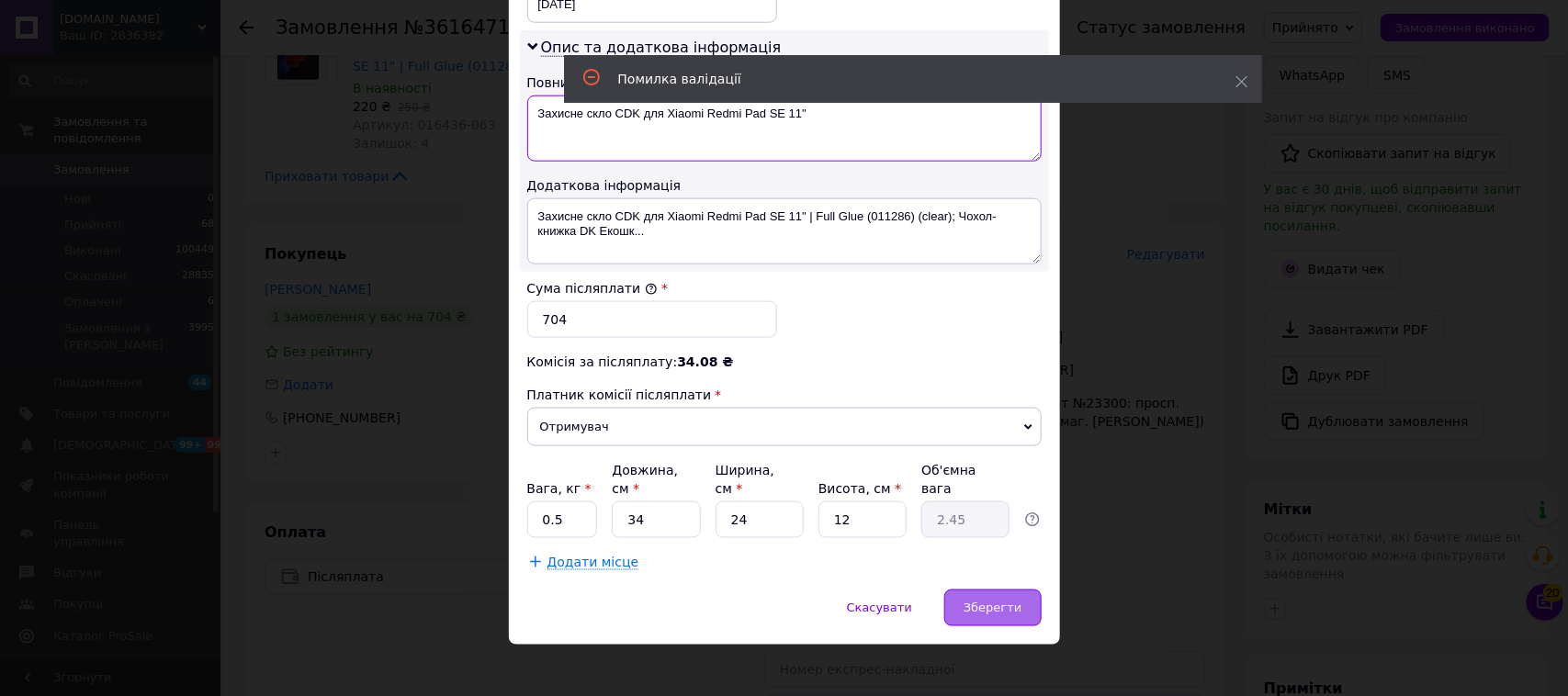
type textarea "Захисне скло CDK для Xiaomi Redmi Pad SE 11""
click at [995, 600] on span "Зберегти" at bounding box center [992, 607] width 58 height 14
